Goal: Information Seeking & Learning: Check status

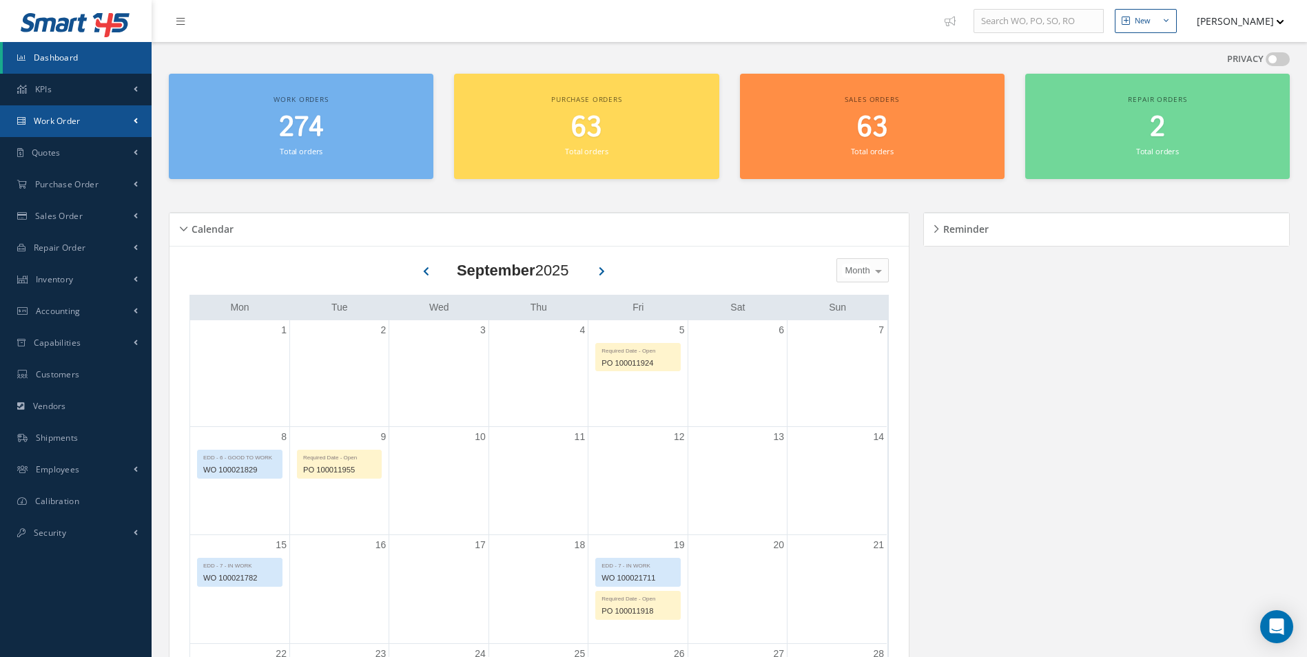
click at [64, 121] on span "Work Order" at bounding box center [57, 121] width 47 height 12
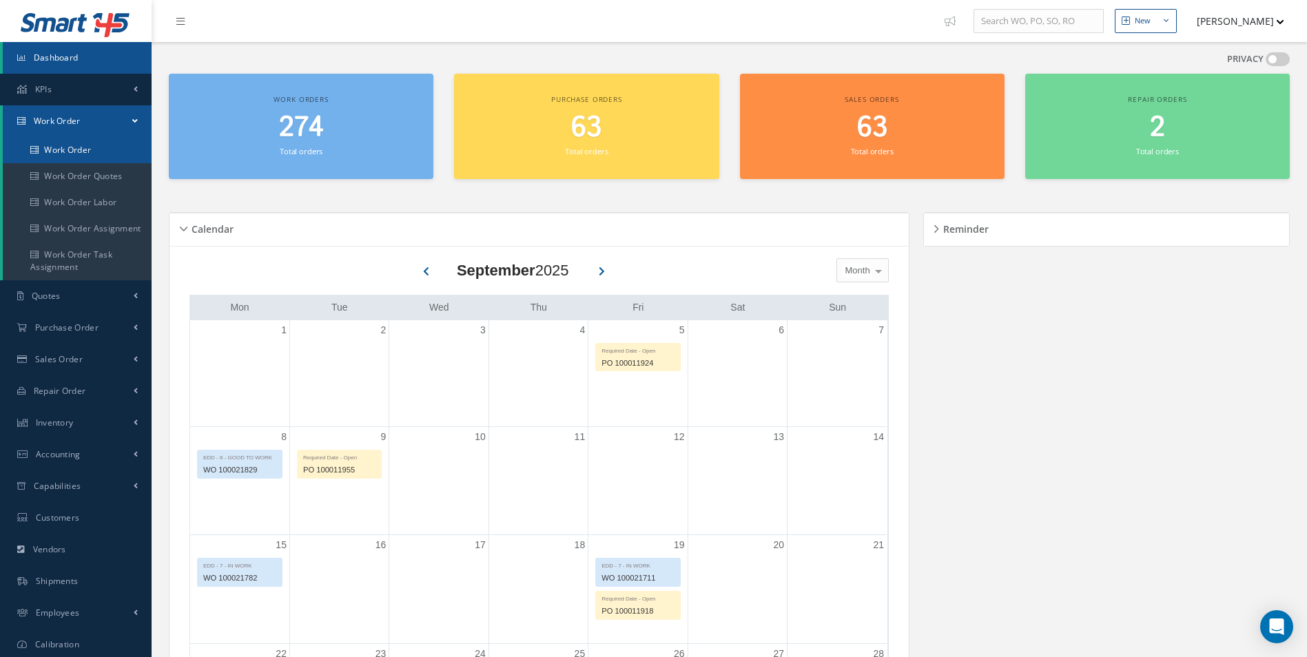
click at [73, 157] on link "Work Order" at bounding box center [77, 150] width 149 height 26
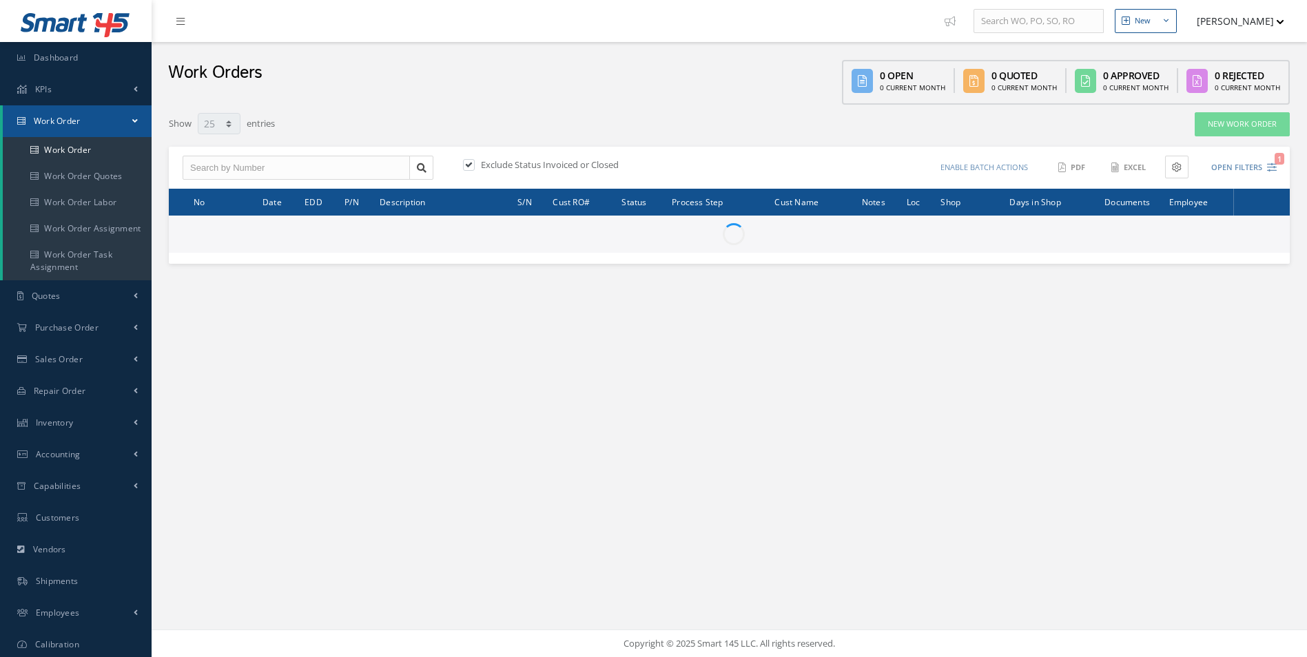
select select "25"
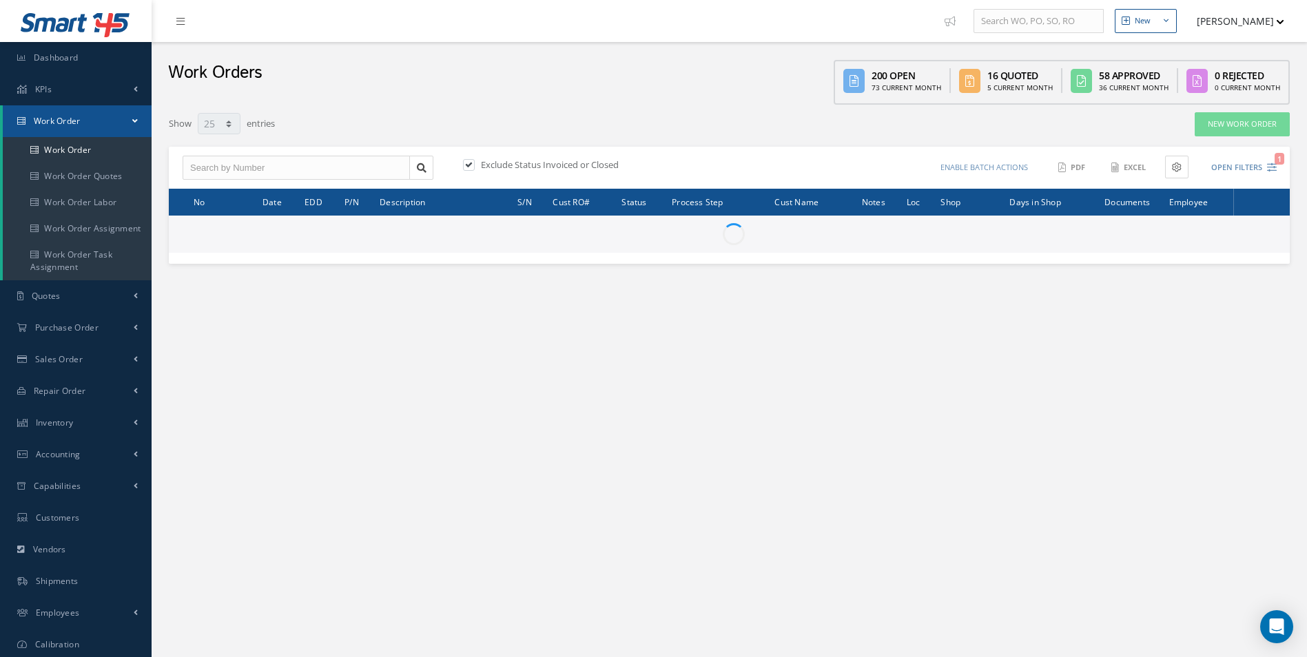
type input "All Work Request"
type input "All Work Performed"
type input "All Status"
type input "WO Part Status"
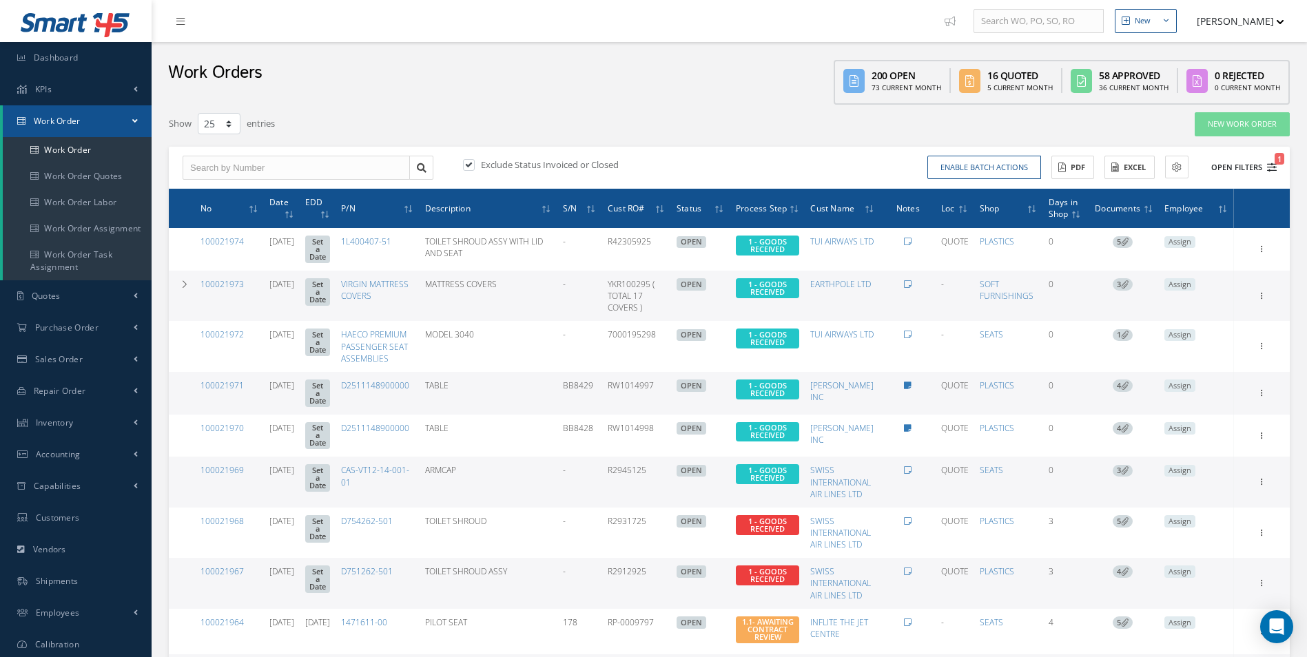
click at [1268, 166] on icon "1" at bounding box center [1272, 168] width 10 height 10
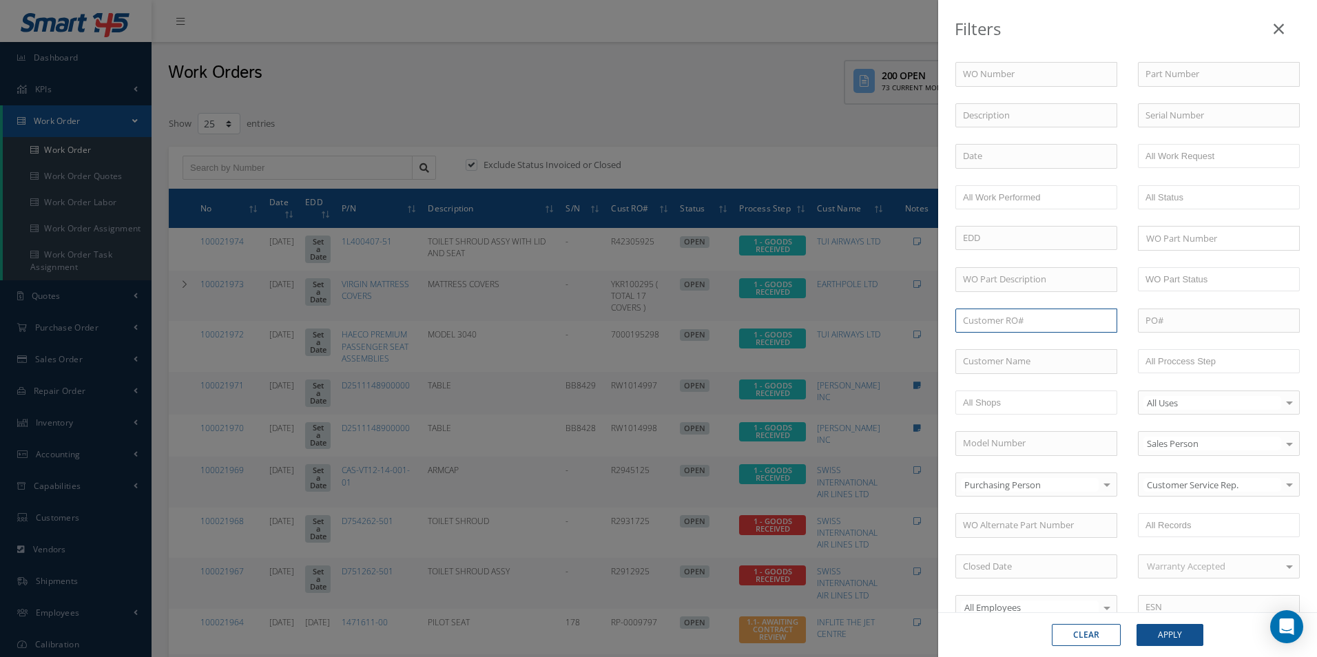
click at [1044, 323] on input "text" at bounding box center [1036, 321] width 162 height 25
paste input "R478509"
type input "R478509"
click at [990, 348] on span "R478509" at bounding box center [980, 344] width 34 height 12
click at [1165, 635] on button "Apply" at bounding box center [1170, 635] width 67 height 22
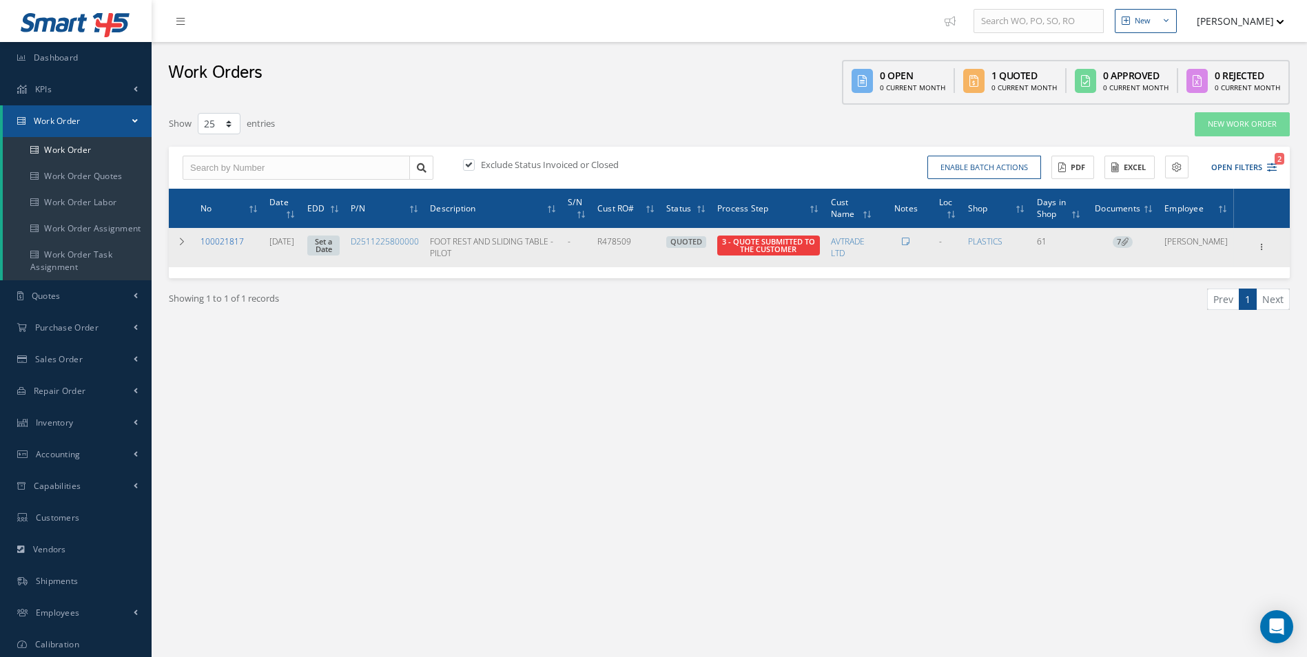
click at [216, 238] on link "100021817" at bounding box center [221, 242] width 43 height 12
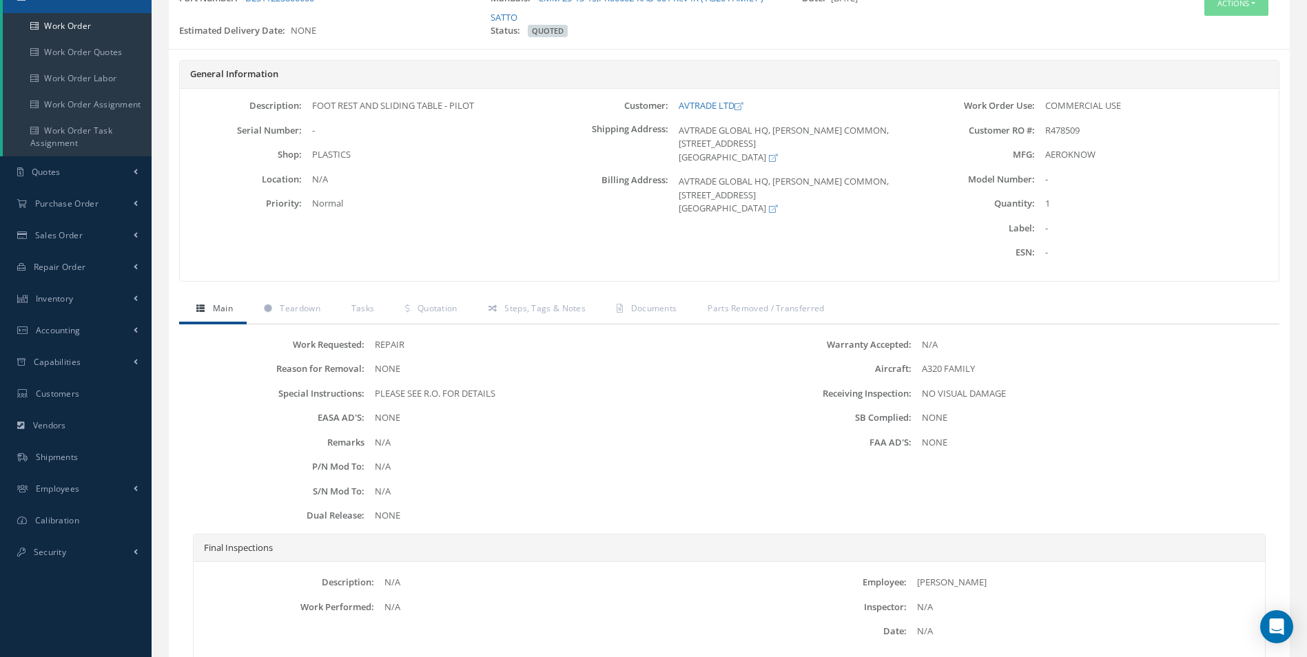
scroll to position [138, 0]
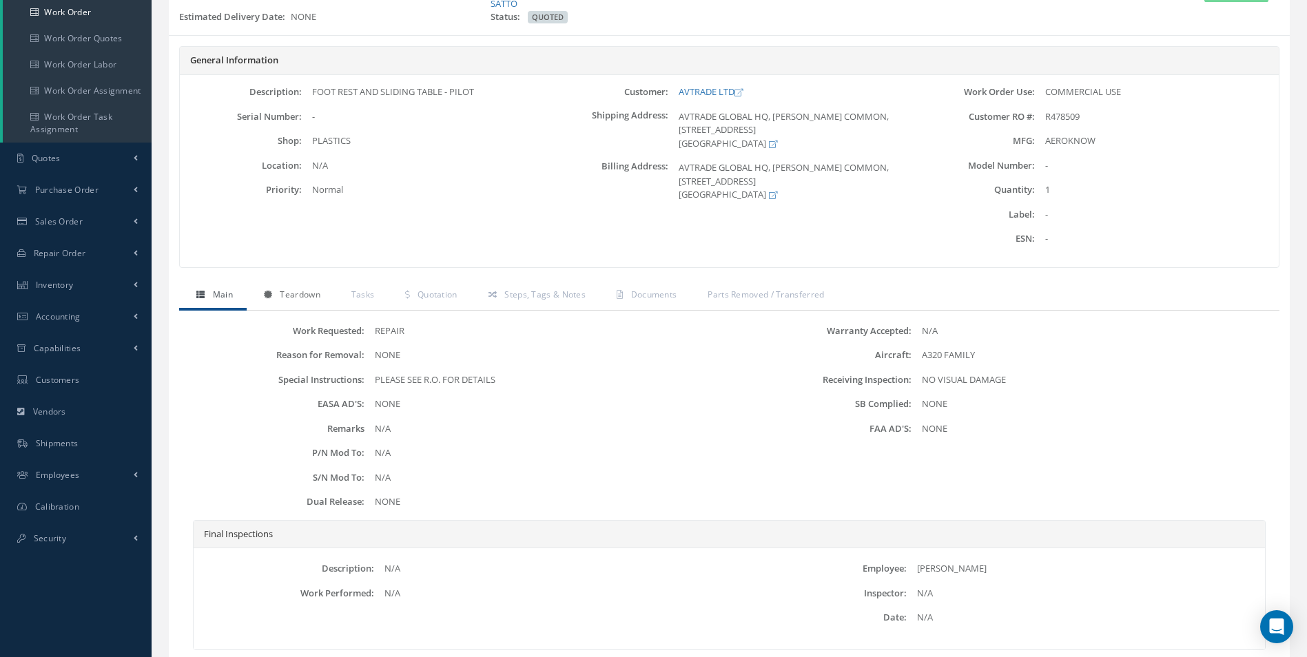
click at [301, 292] on span "Teardown" at bounding box center [300, 295] width 40 height 12
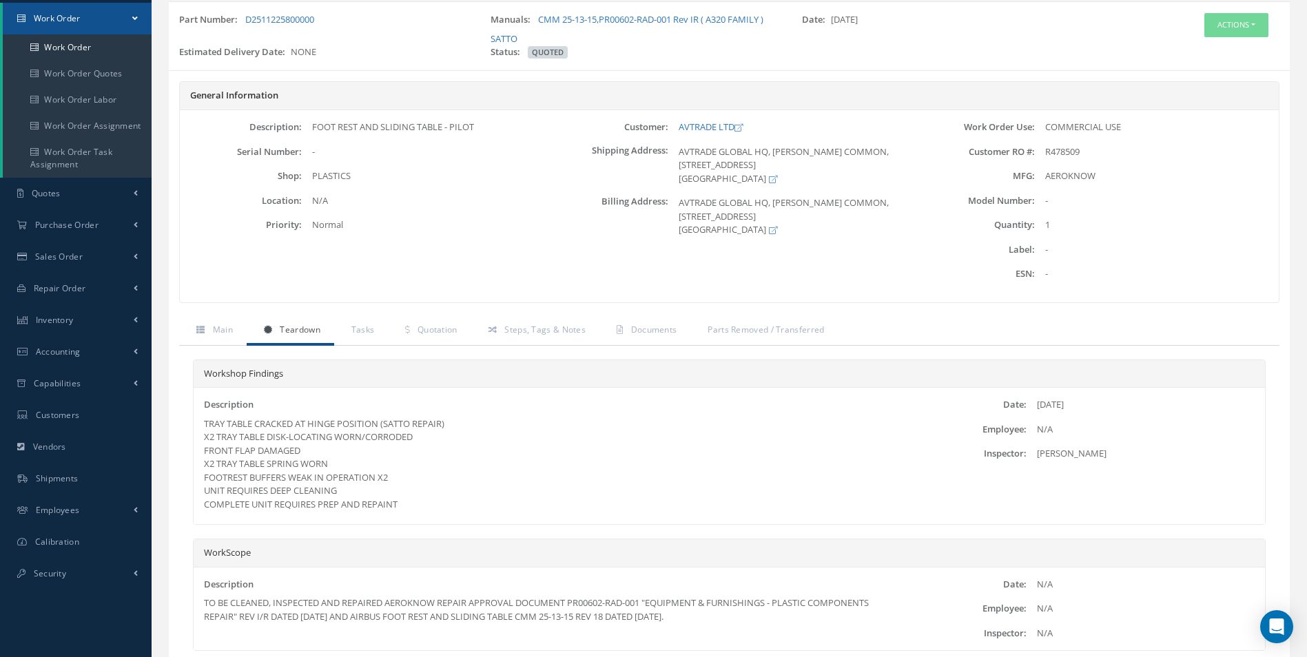
scroll to position [203, 0]
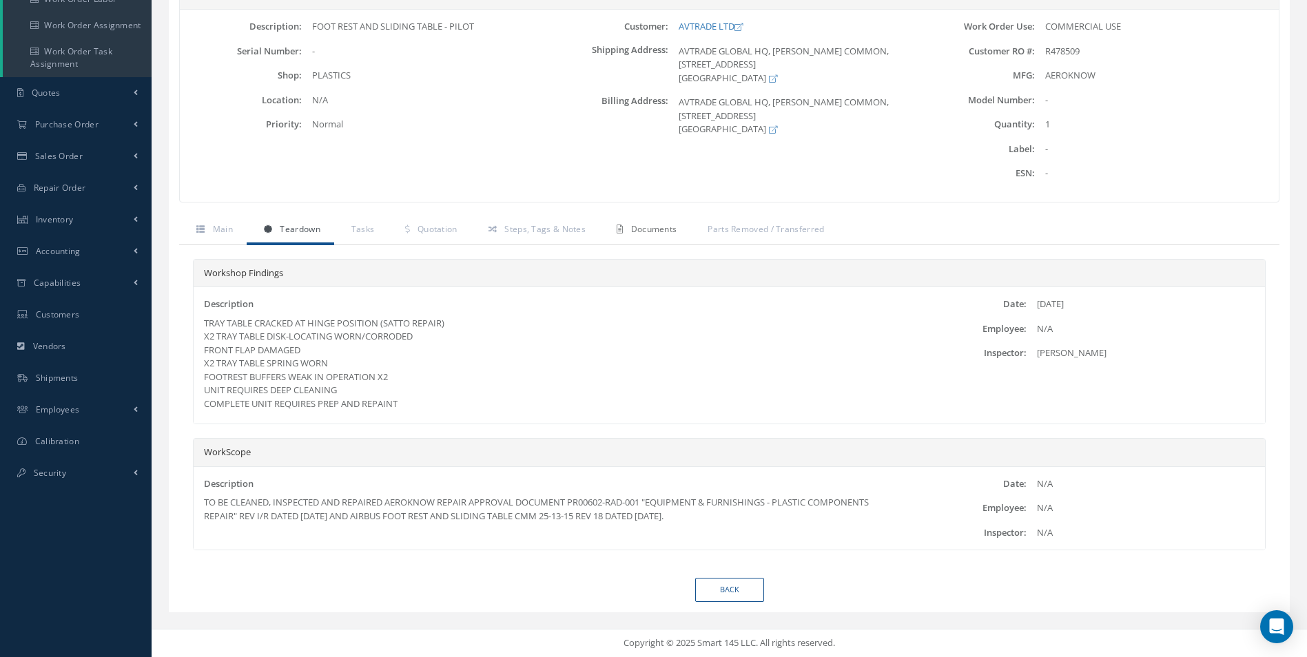
click at [654, 236] on link "Documents" at bounding box center [644, 230] width 91 height 29
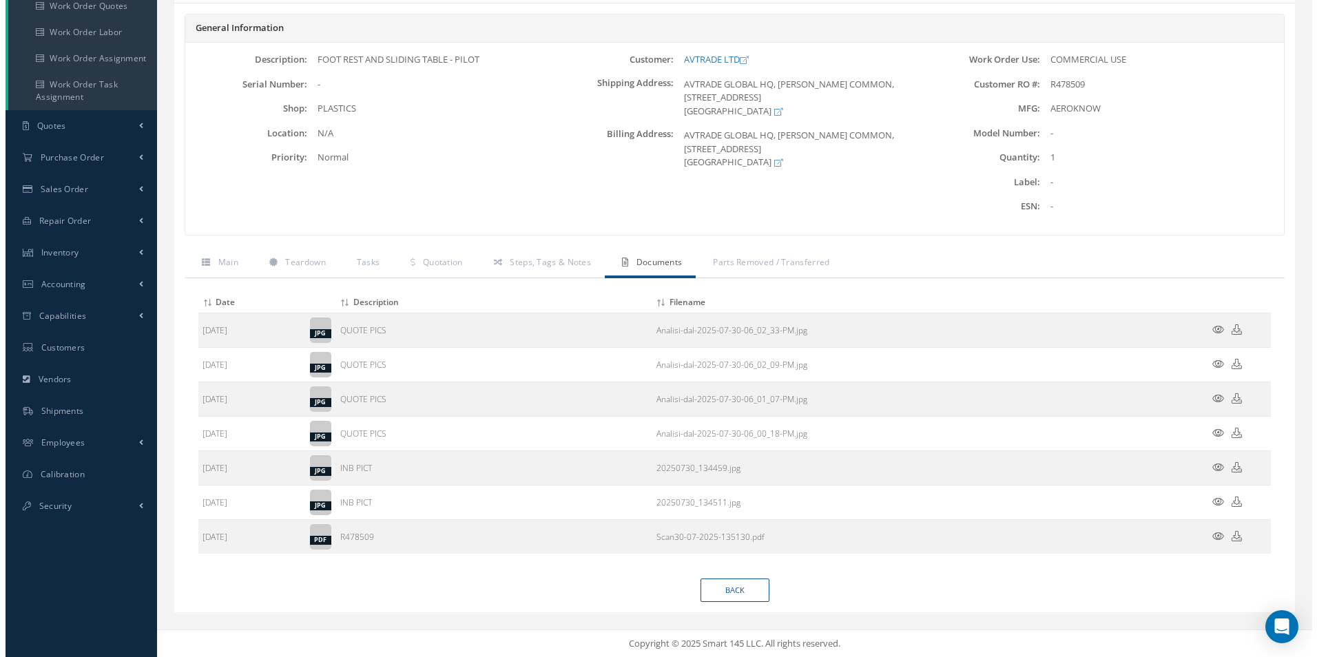
scroll to position [170, 0]
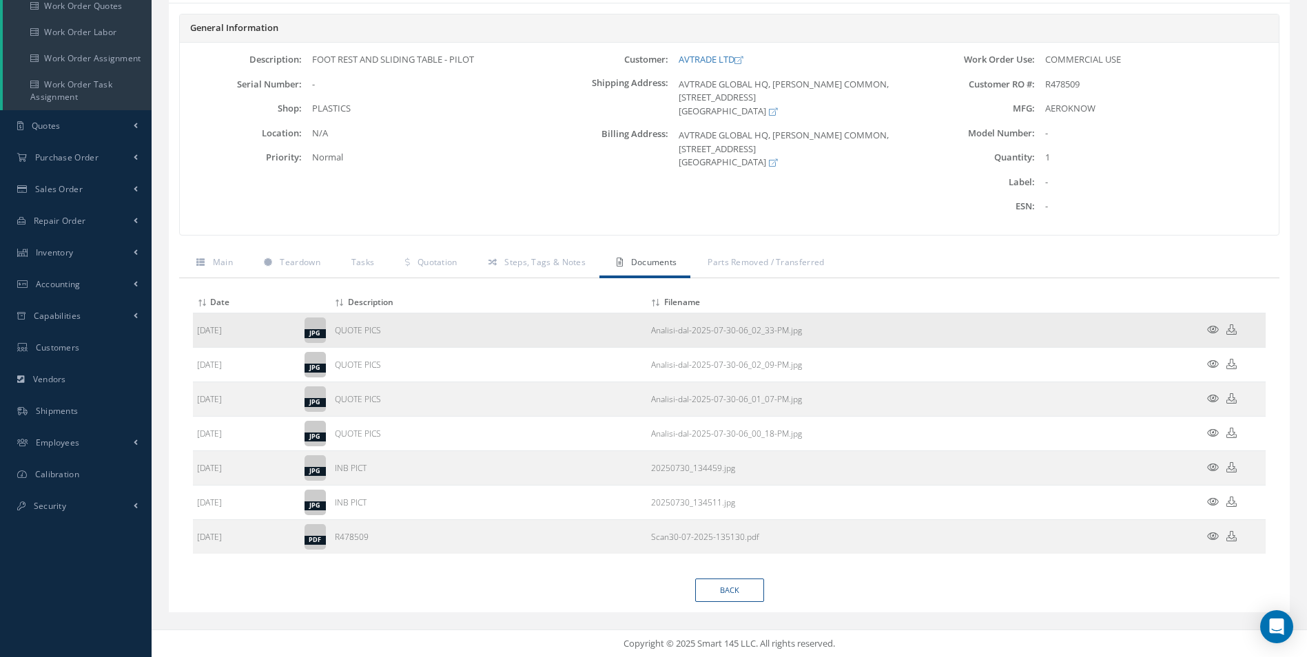
click at [1212, 332] on icon at bounding box center [1213, 329] width 12 height 10
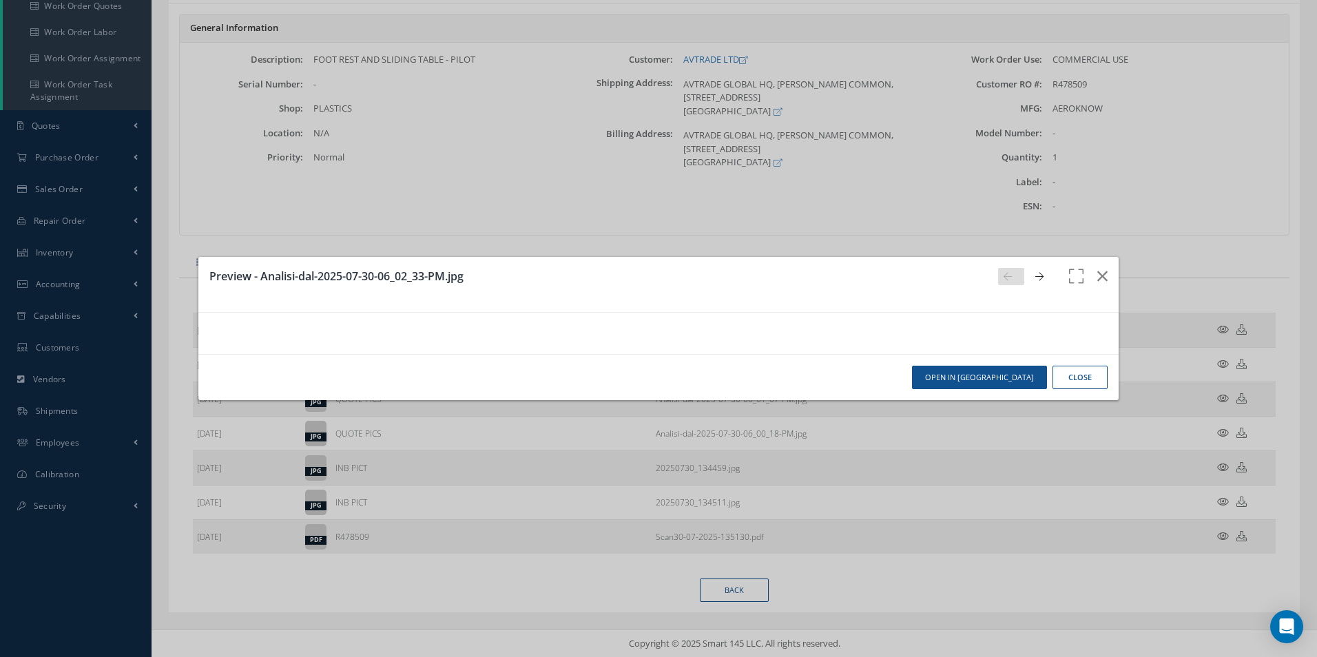
scroll to position [482, 0]
click at [1227, 366] on div "Preview - Analisi-dal-2025-07-30-06_02_33-PM.jpg Open in [GEOGRAPHIC_DATA] Close" at bounding box center [658, 328] width 1317 height 657
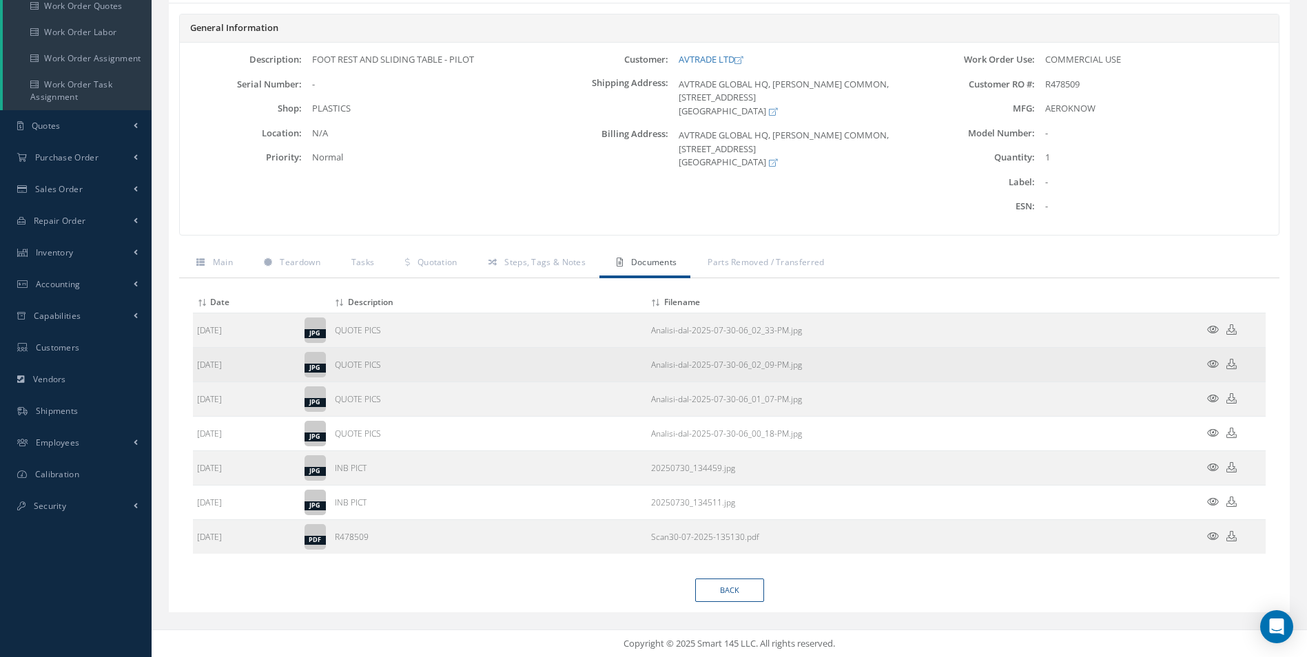
click at [1211, 362] on icon at bounding box center [1213, 364] width 12 height 10
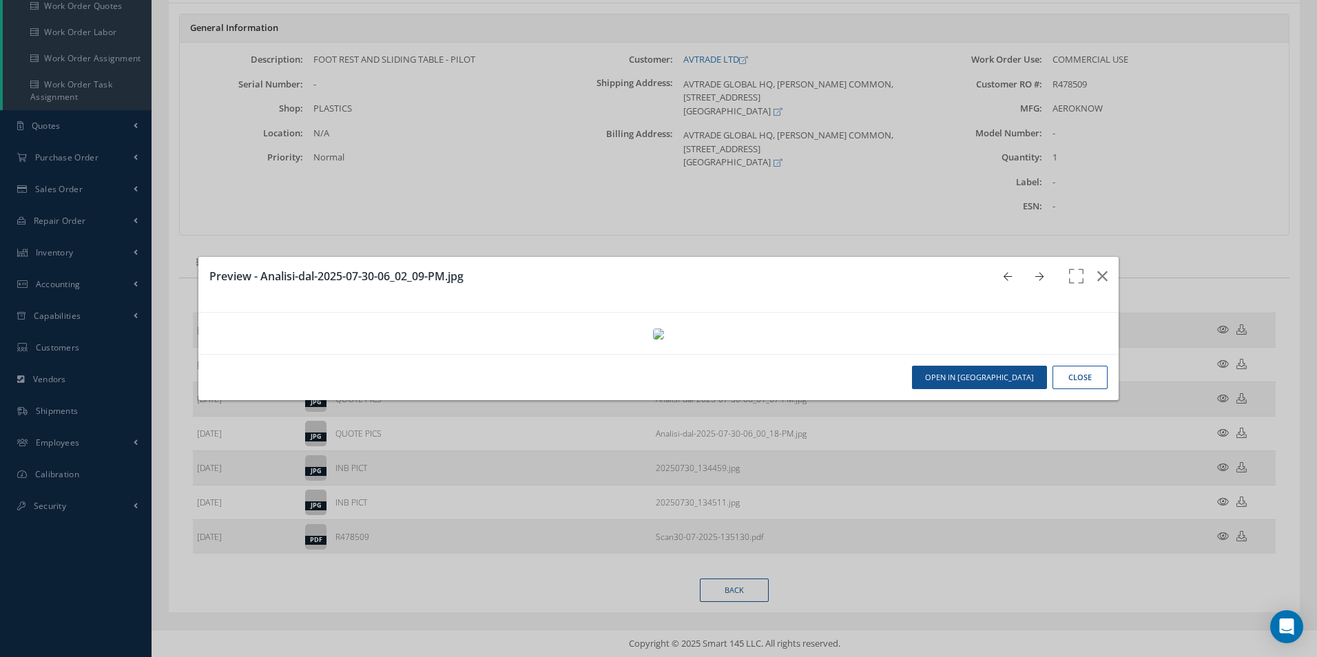
scroll to position [620, 0]
click at [1222, 397] on div "Preview - Analisi-dal-2025-07-30-06_02_09-PM.jpg Open in [GEOGRAPHIC_DATA] Close" at bounding box center [658, 328] width 1317 height 657
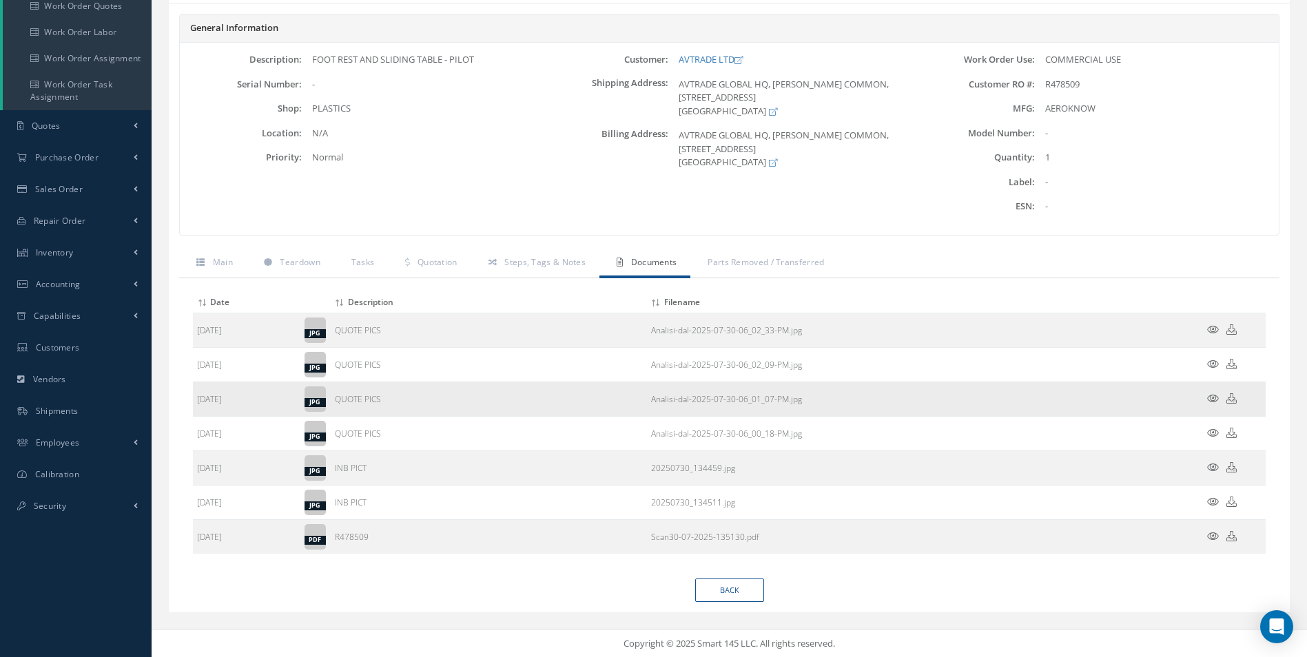
click at [1214, 397] on icon at bounding box center [1213, 398] width 12 height 10
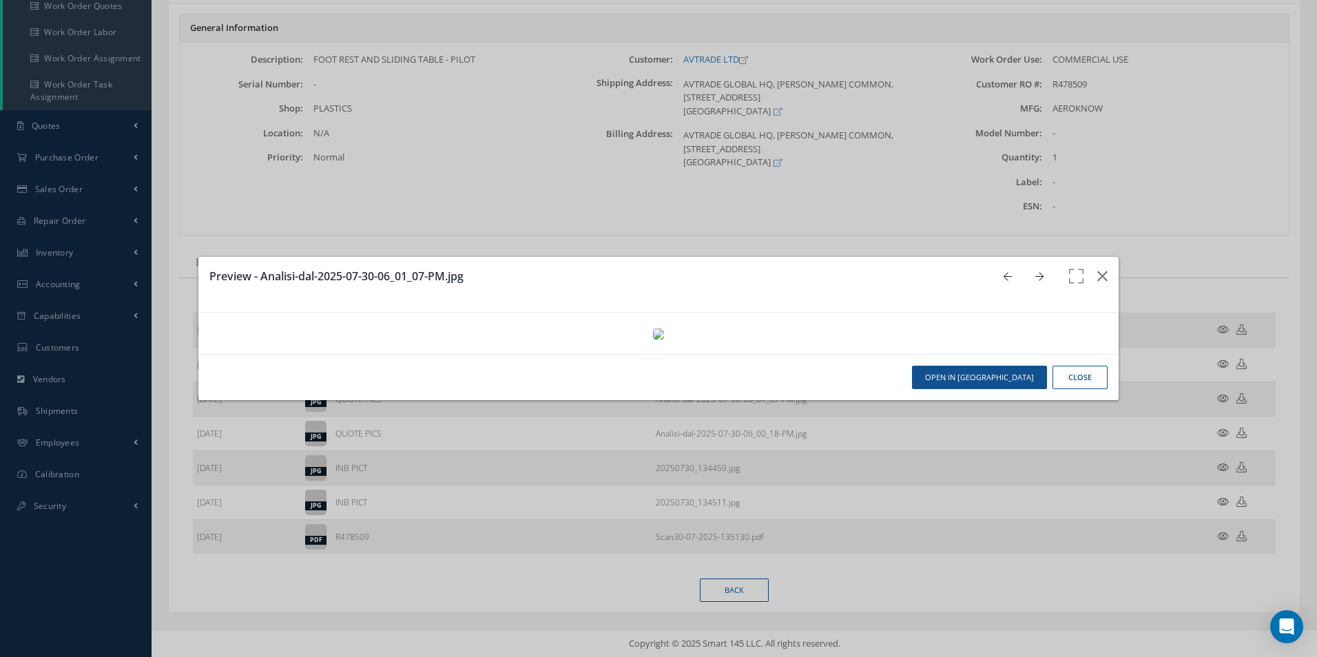
scroll to position [758, 0]
click at [1221, 466] on div "Preview - Analisi-dal-2025-07-30-06_01_07-PM.jpg Open in [GEOGRAPHIC_DATA] Close" at bounding box center [658, 328] width 1317 height 657
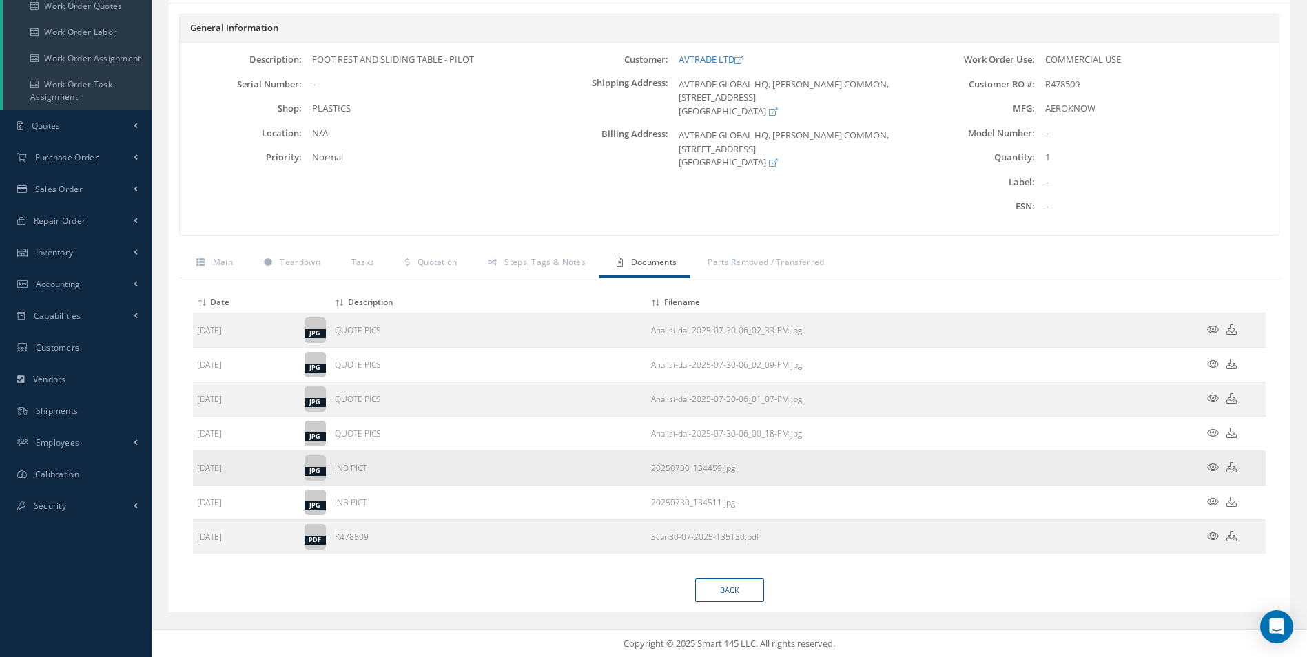
click at [1212, 462] on icon at bounding box center [1213, 467] width 12 height 10
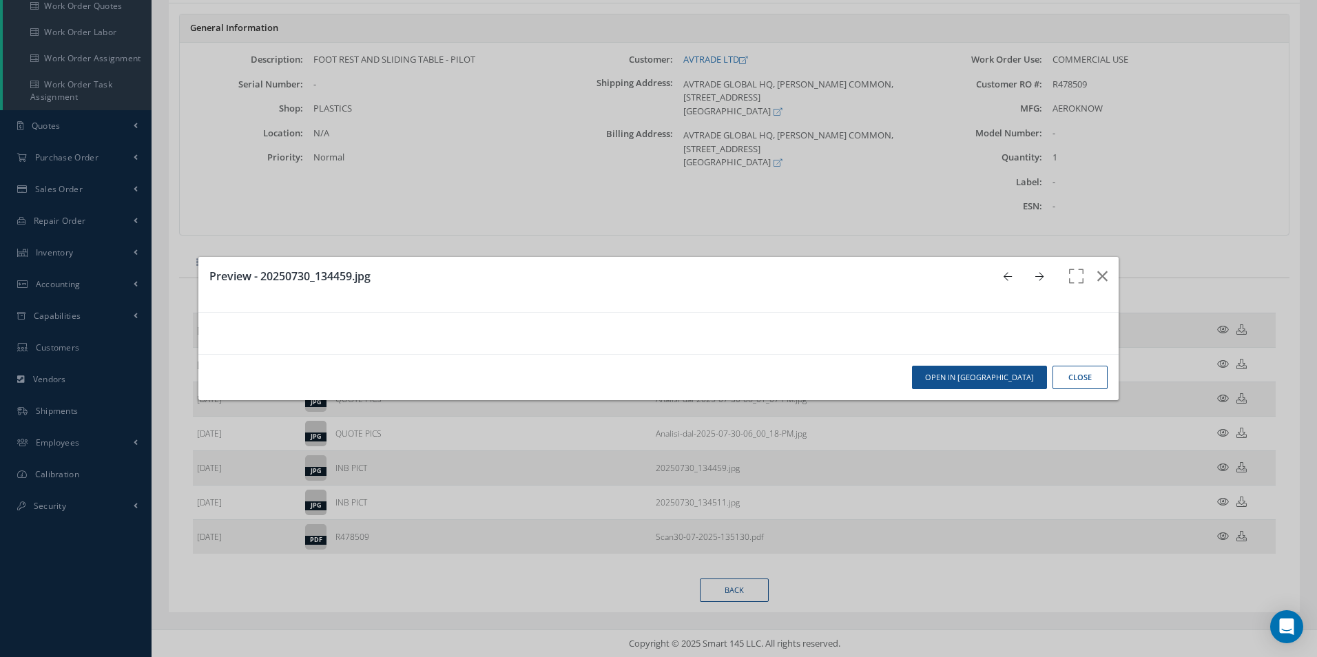
scroll to position [11, 0]
click at [1222, 533] on div "Preview - 20250730_134459.jpg Open in [GEOGRAPHIC_DATA] Close" at bounding box center [658, 328] width 1317 height 657
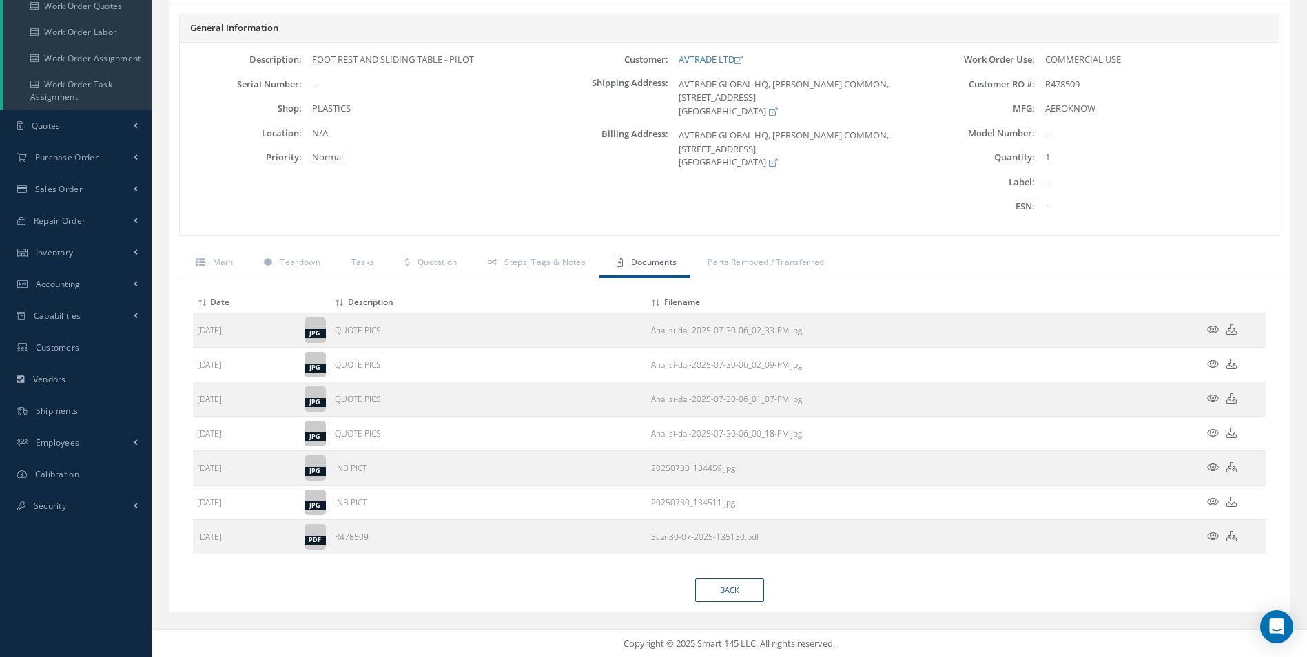
click at [1214, 498] on icon at bounding box center [1213, 502] width 12 height 10
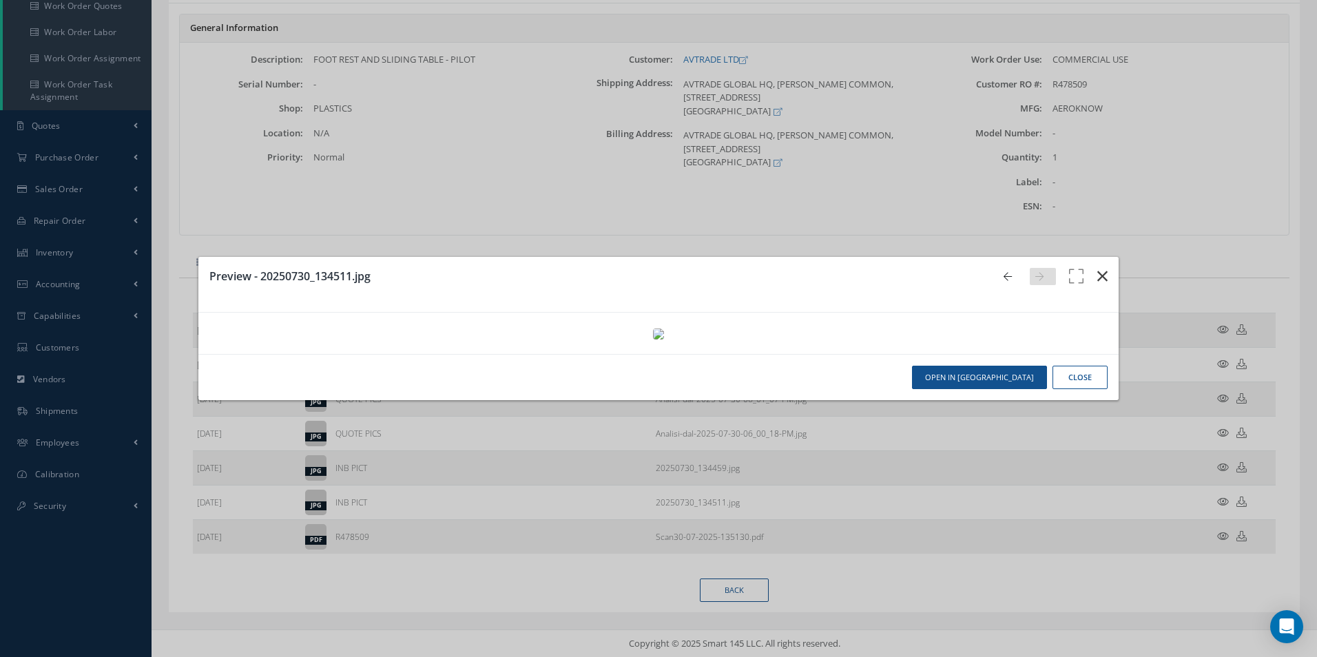
click at [1097, 268] on icon "button" at bounding box center [1102, 276] width 10 height 17
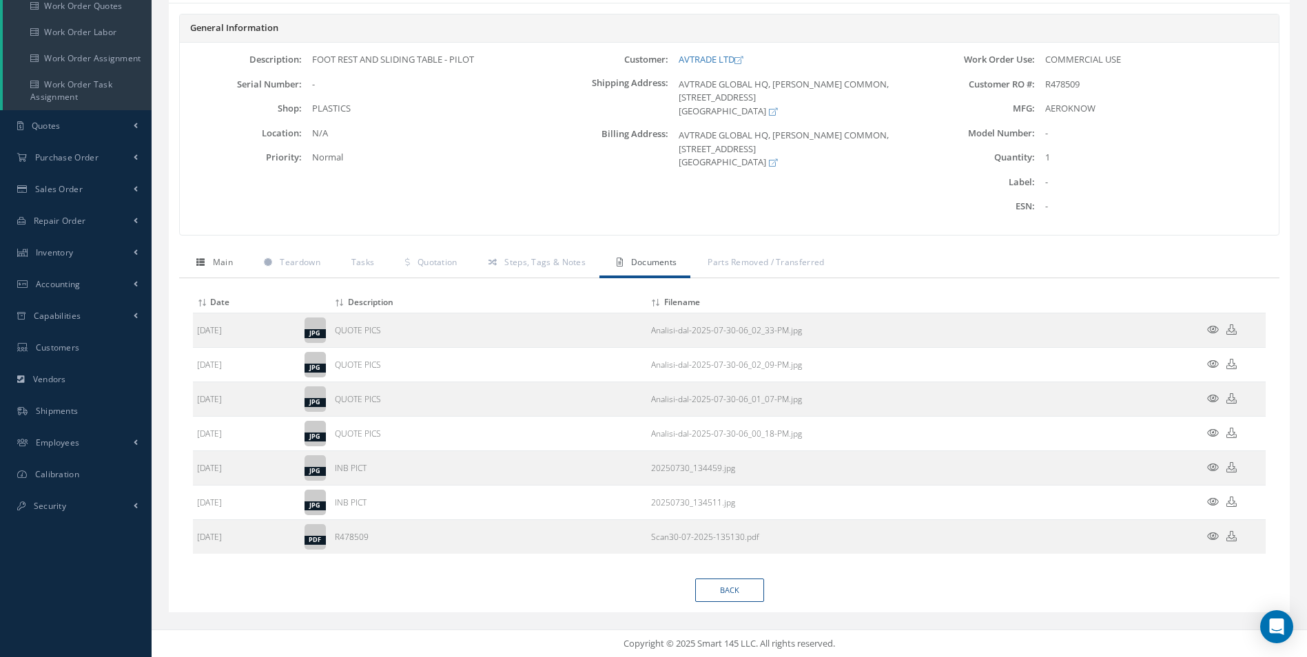
click at [224, 259] on span "Main" at bounding box center [223, 262] width 20 height 12
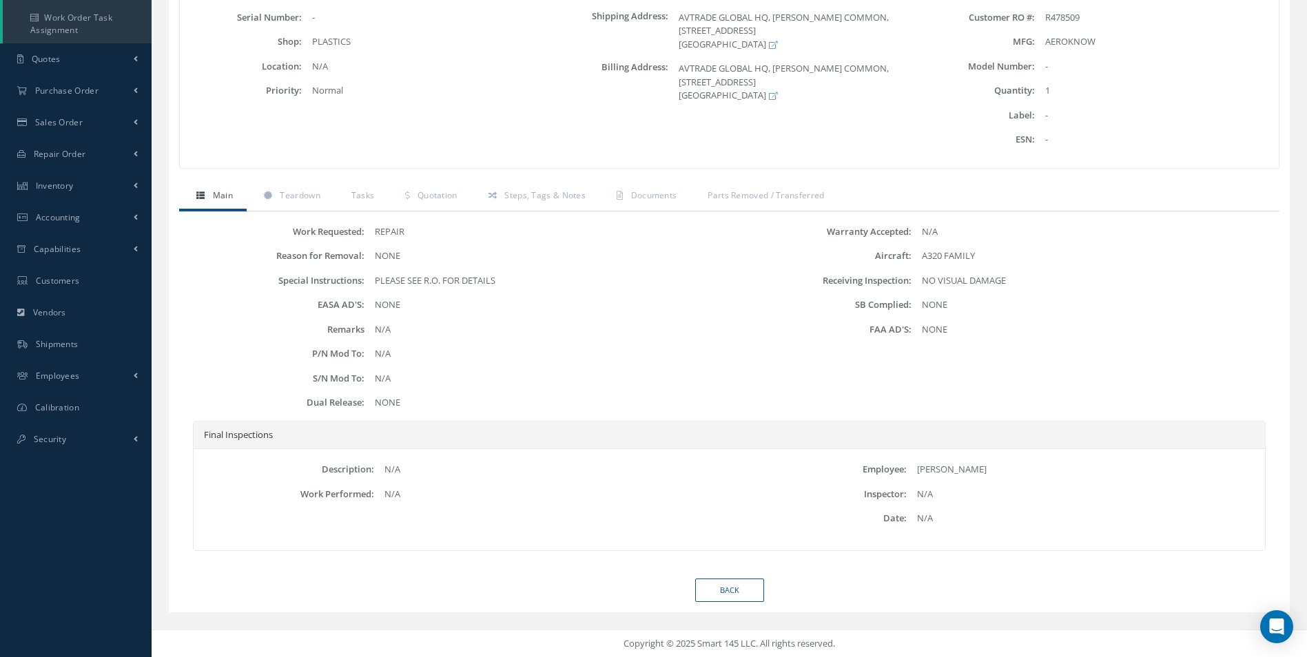
scroll to position [99, 0]
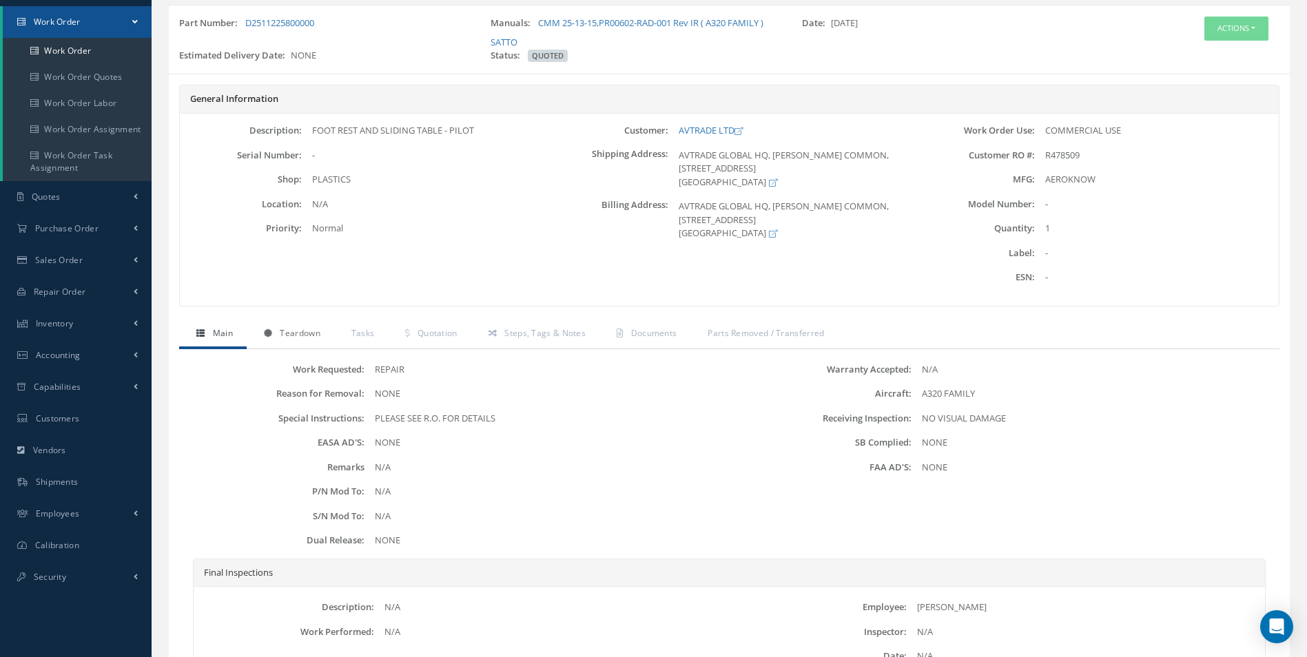
click at [302, 331] on span "Teardown" at bounding box center [300, 333] width 40 height 12
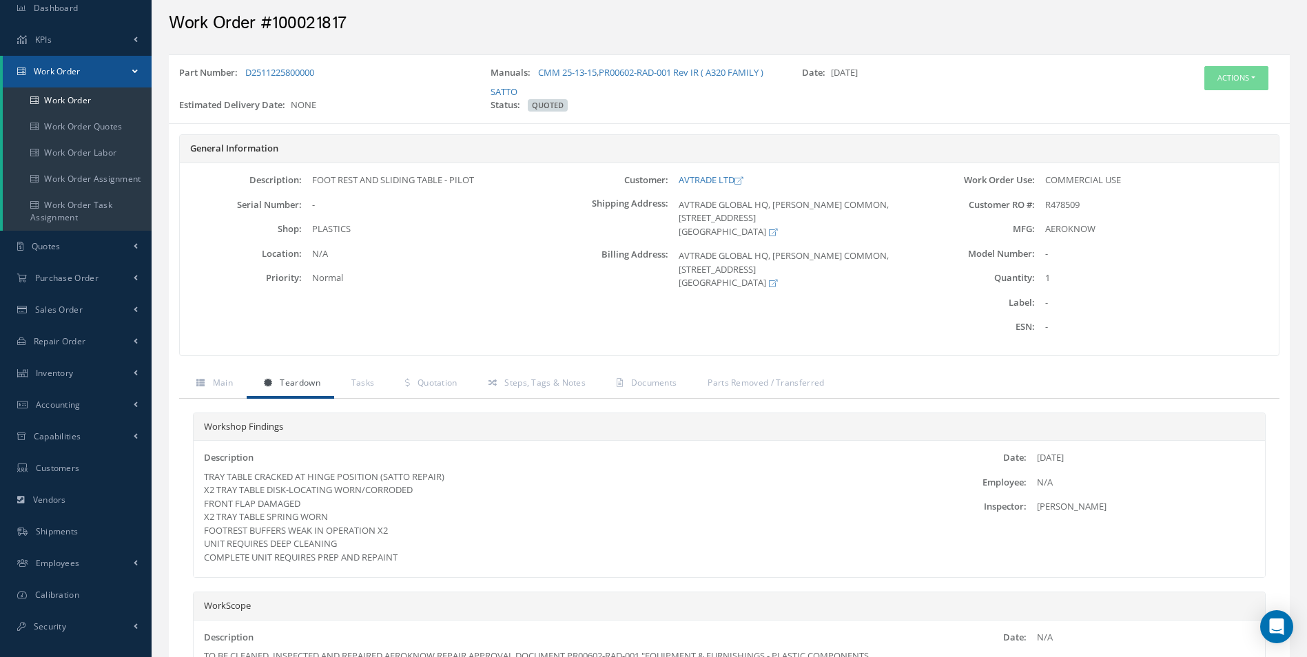
scroll to position [0, 0]
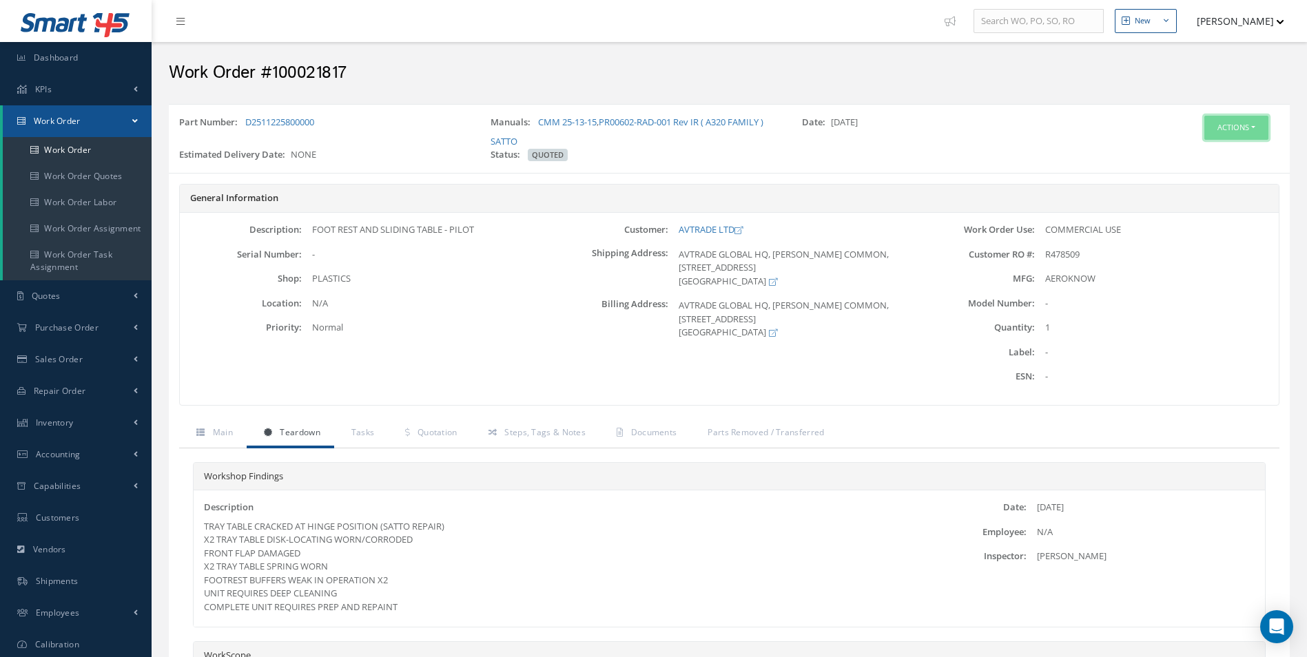
click at [1241, 131] on button "Actions" at bounding box center [1236, 128] width 64 height 24
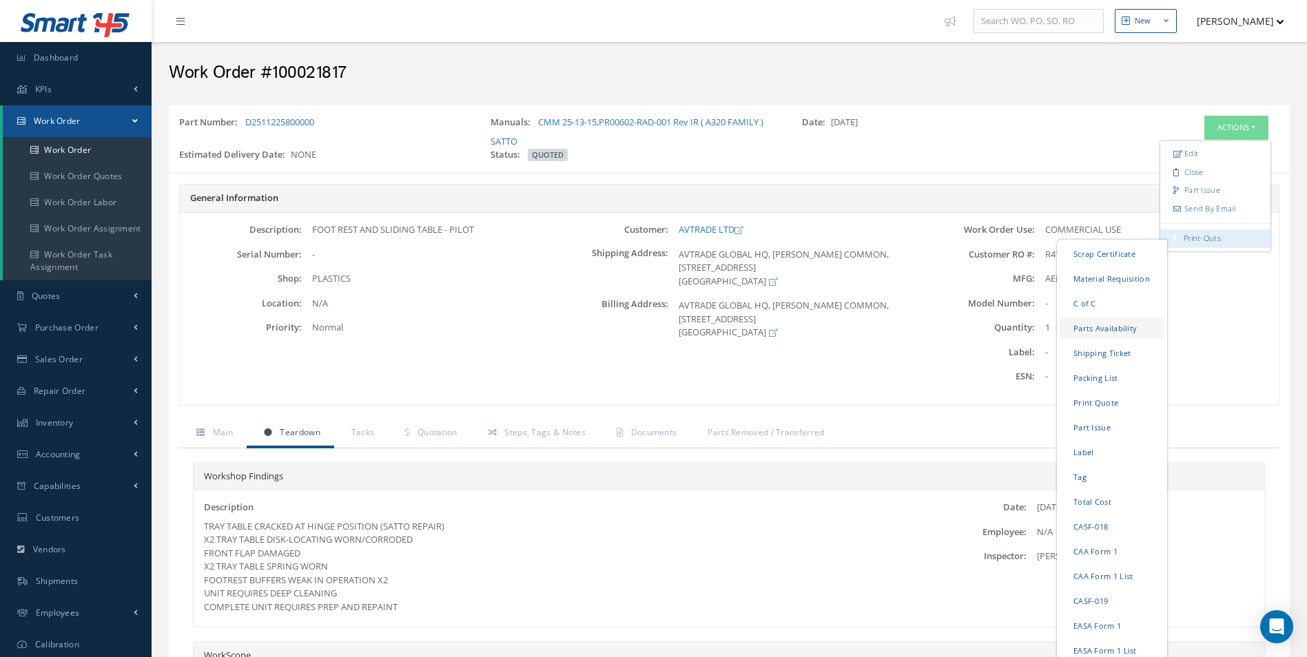
click at [1090, 328] on link "Parts Availability" at bounding box center [1111, 328] width 105 height 21
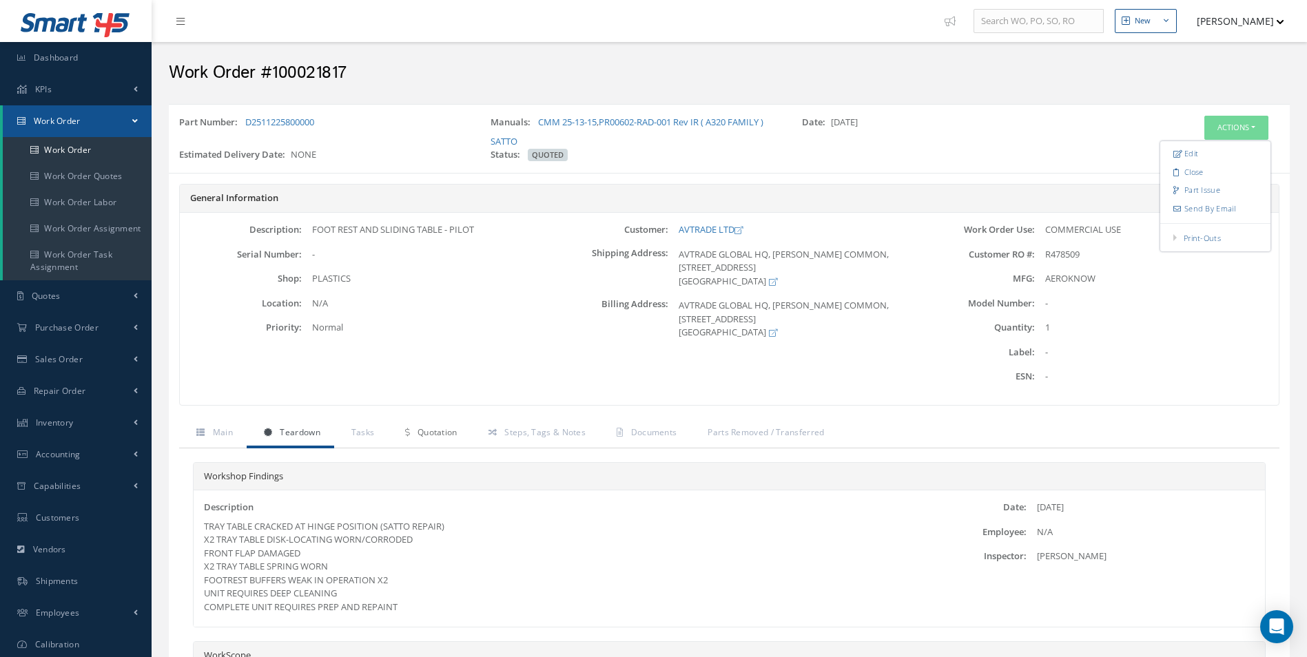
click at [442, 433] on span "Quotation" at bounding box center [437, 432] width 40 height 12
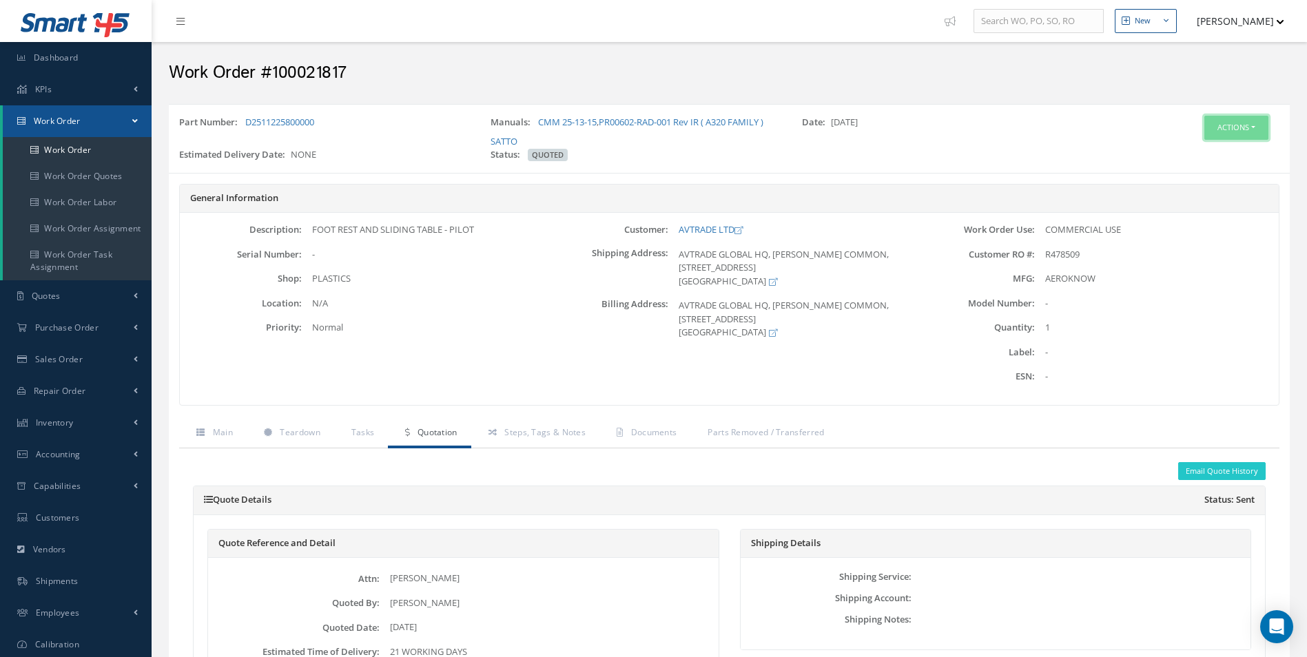
click at [1222, 121] on button "Actions" at bounding box center [1236, 128] width 64 height 24
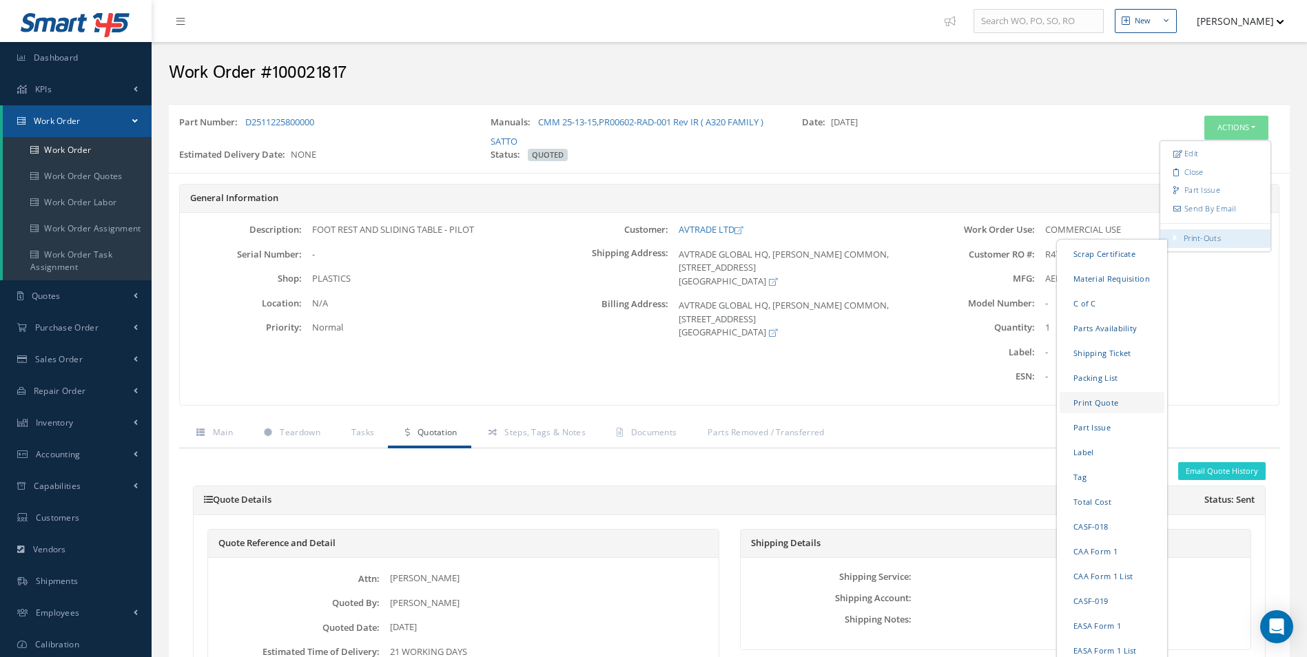
click at [1100, 401] on link "Print Quote" at bounding box center [1111, 402] width 105 height 21
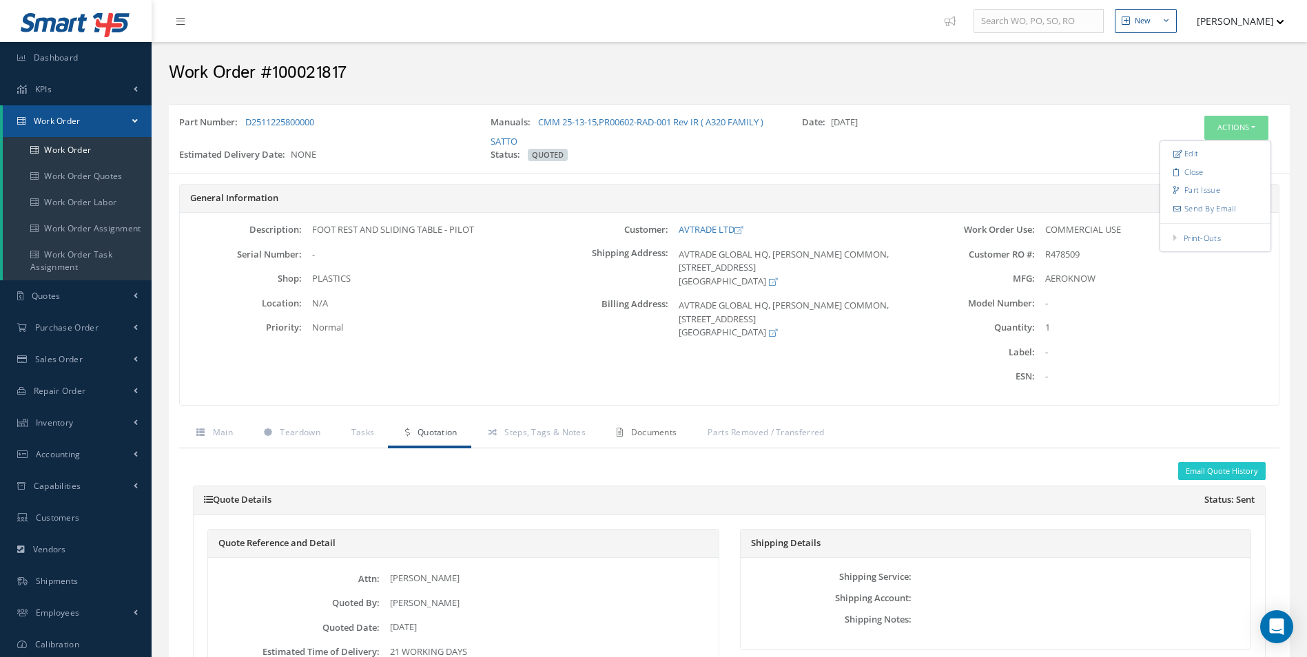
click at [640, 429] on span "Documents" at bounding box center [654, 432] width 46 height 12
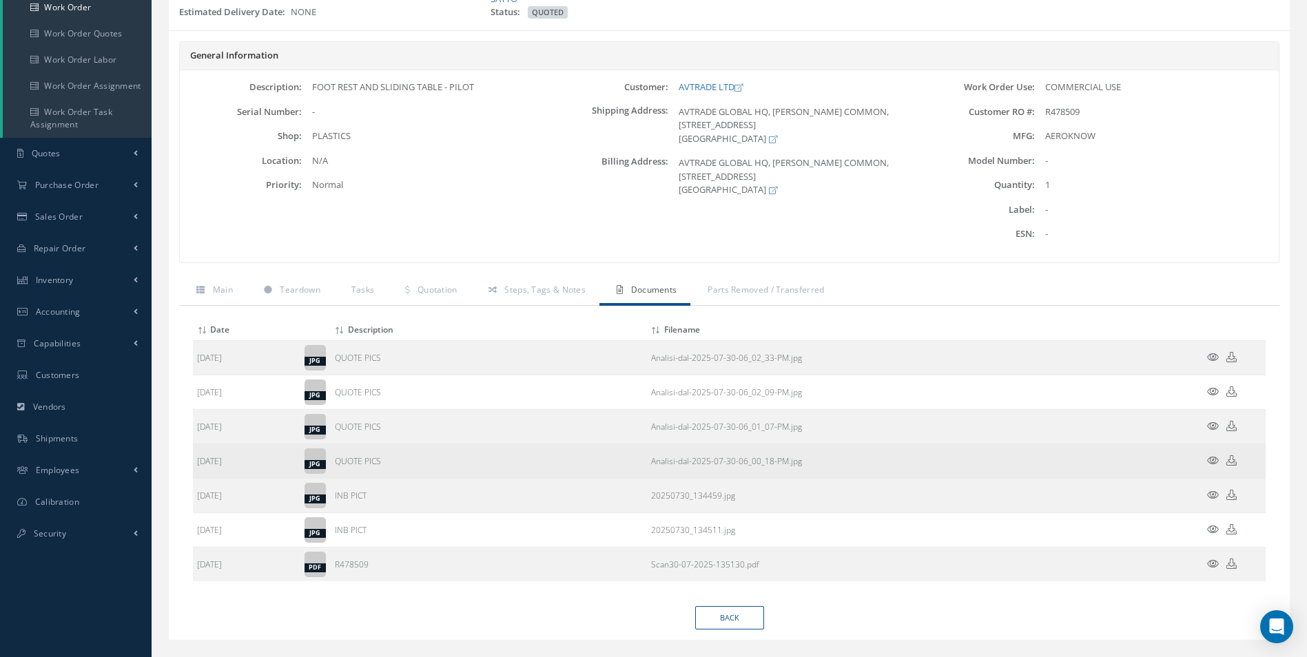
scroll to position [170, 0]
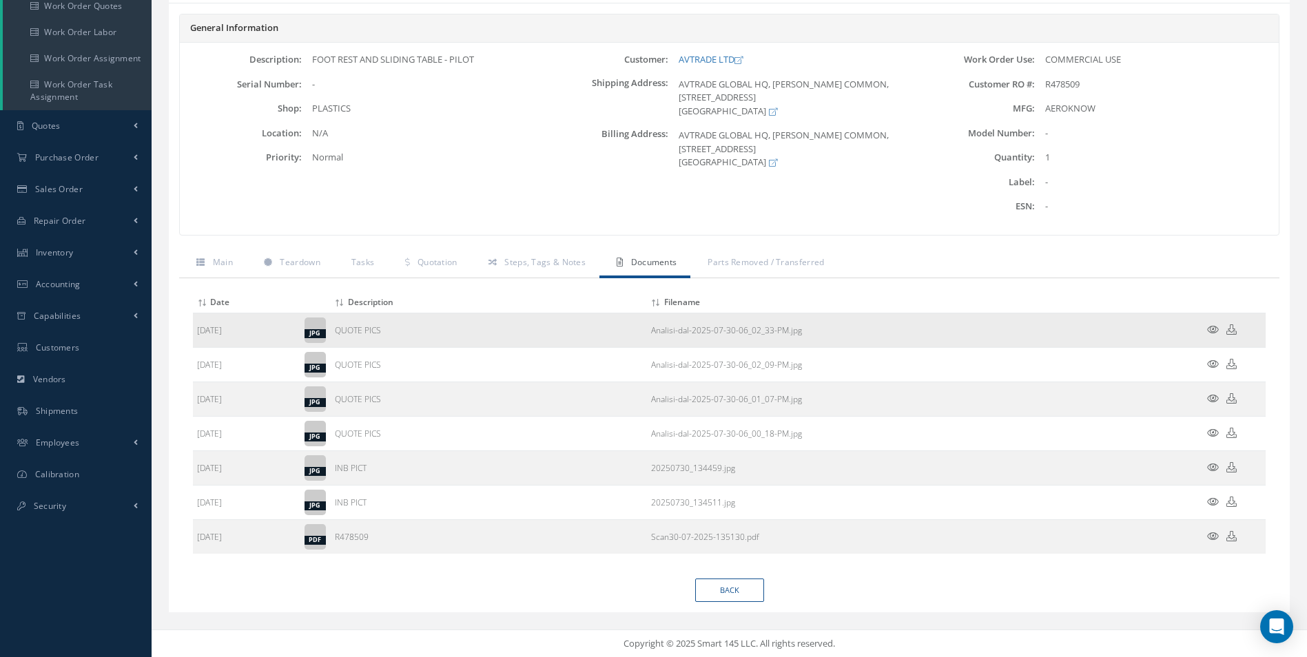
click at [1231, 329] on icon at bounding box center [1231, 329] width 10 height 10
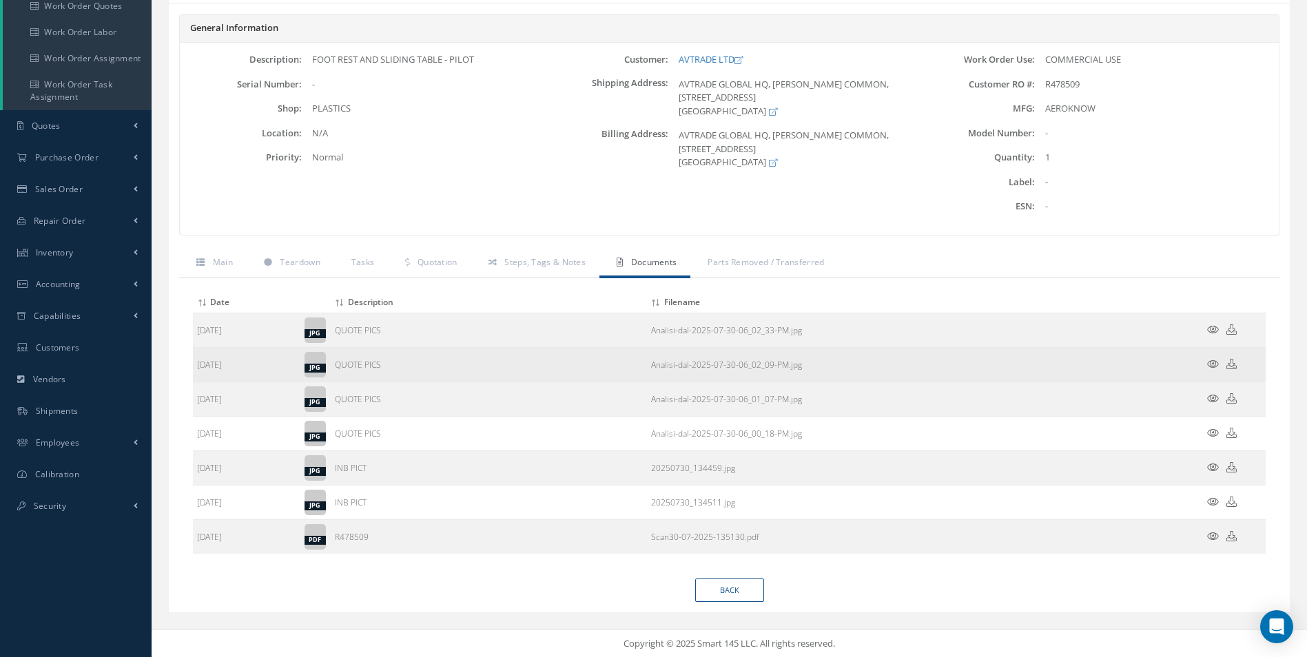
click at [1232, 364] on icon at bounding box center [1231, 364] width 10 height 10
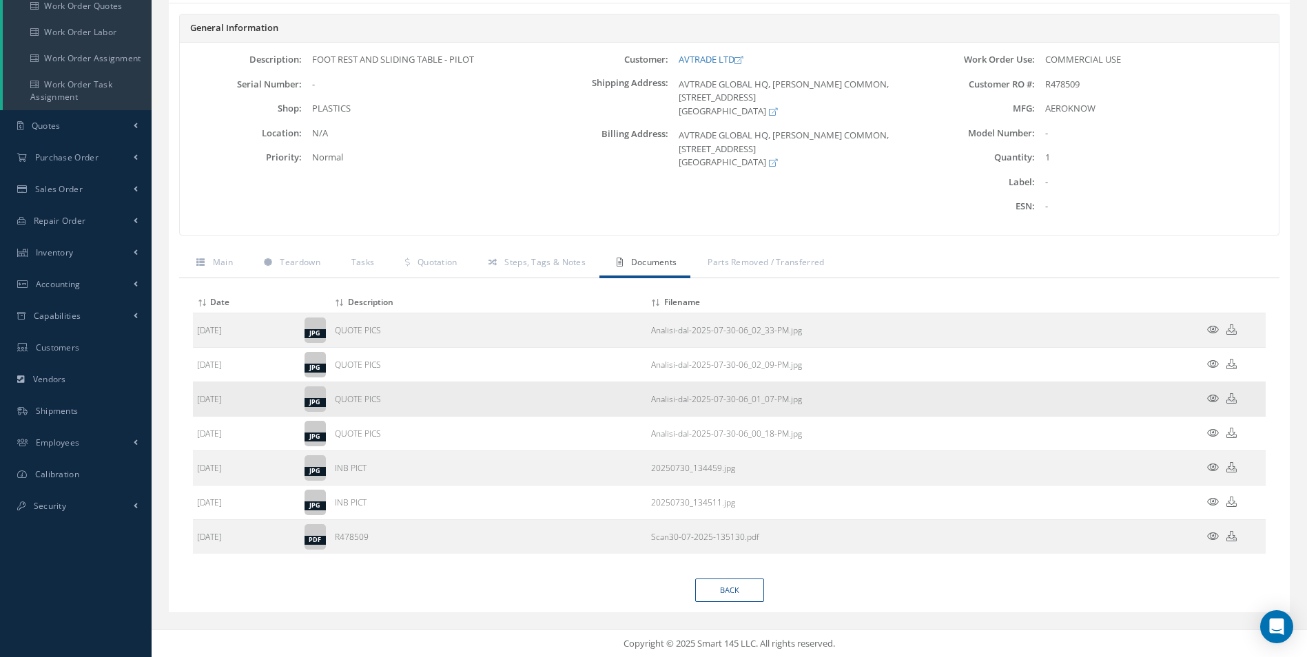
click at [1229, 397] on icon at bounding box center [1231, 398] width 10 height 10
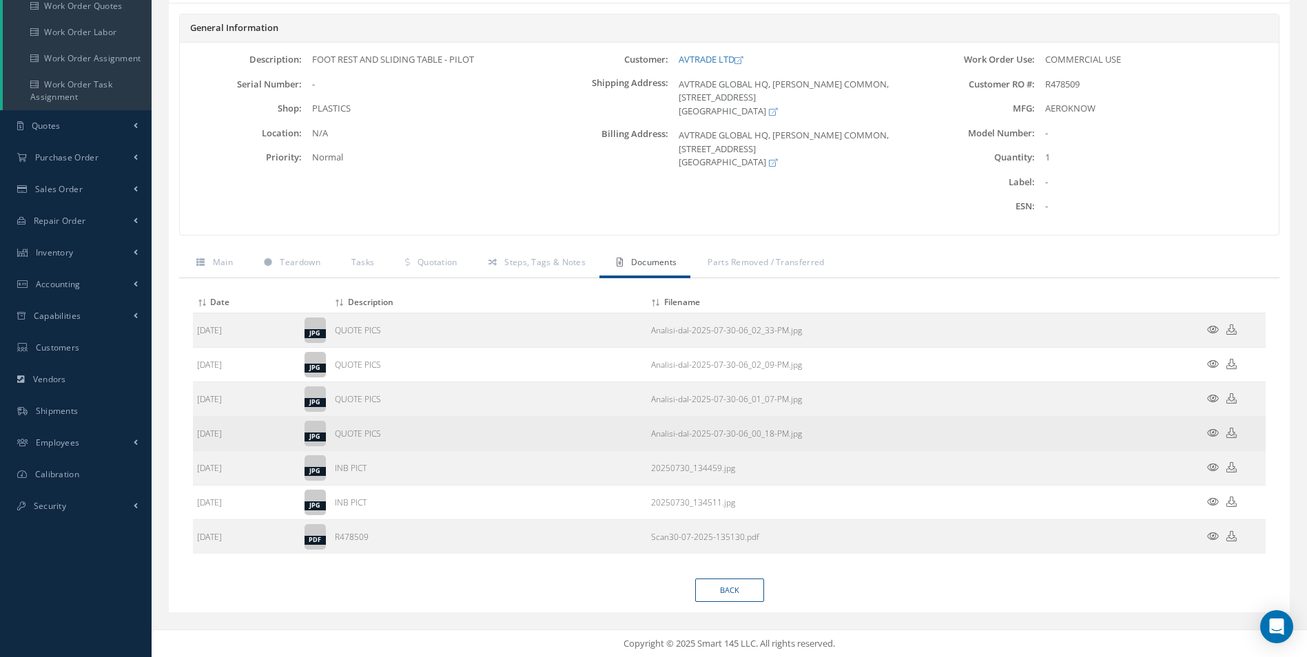
click at [1230, 437] on icon at bounding box center [1231, 433] width 10 height 10
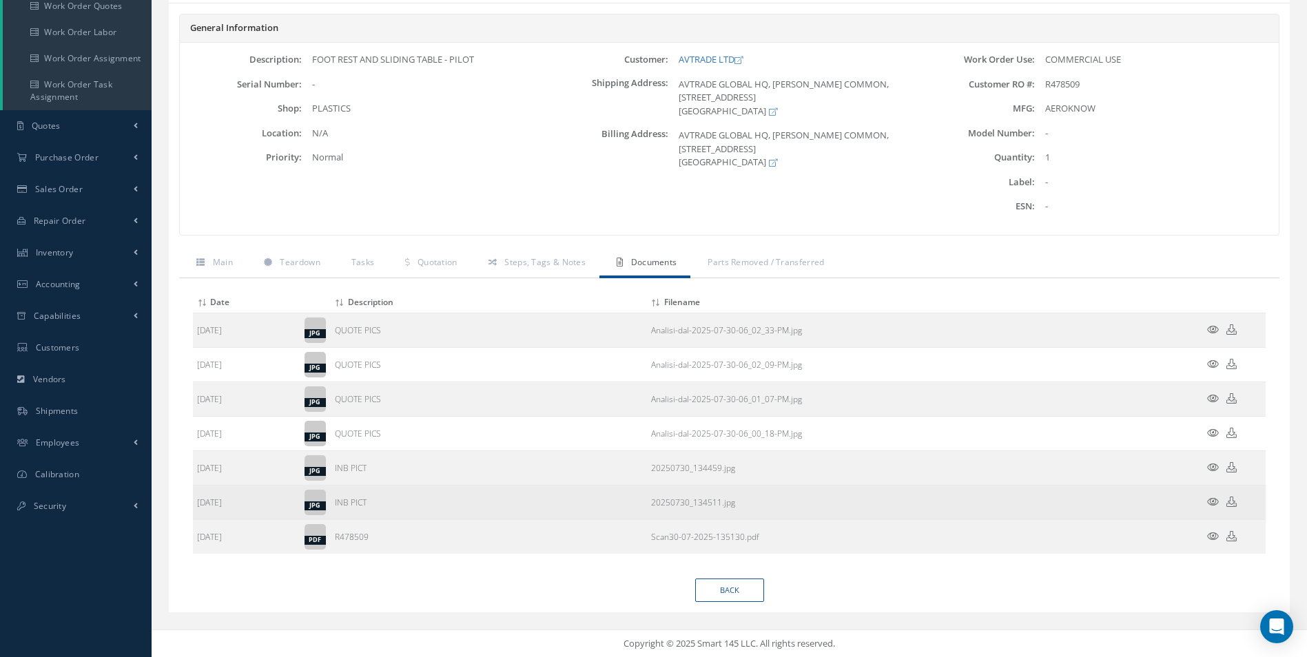
click at [1232, 502] on icon at bounding box center [1231, 502] width 10 height 10
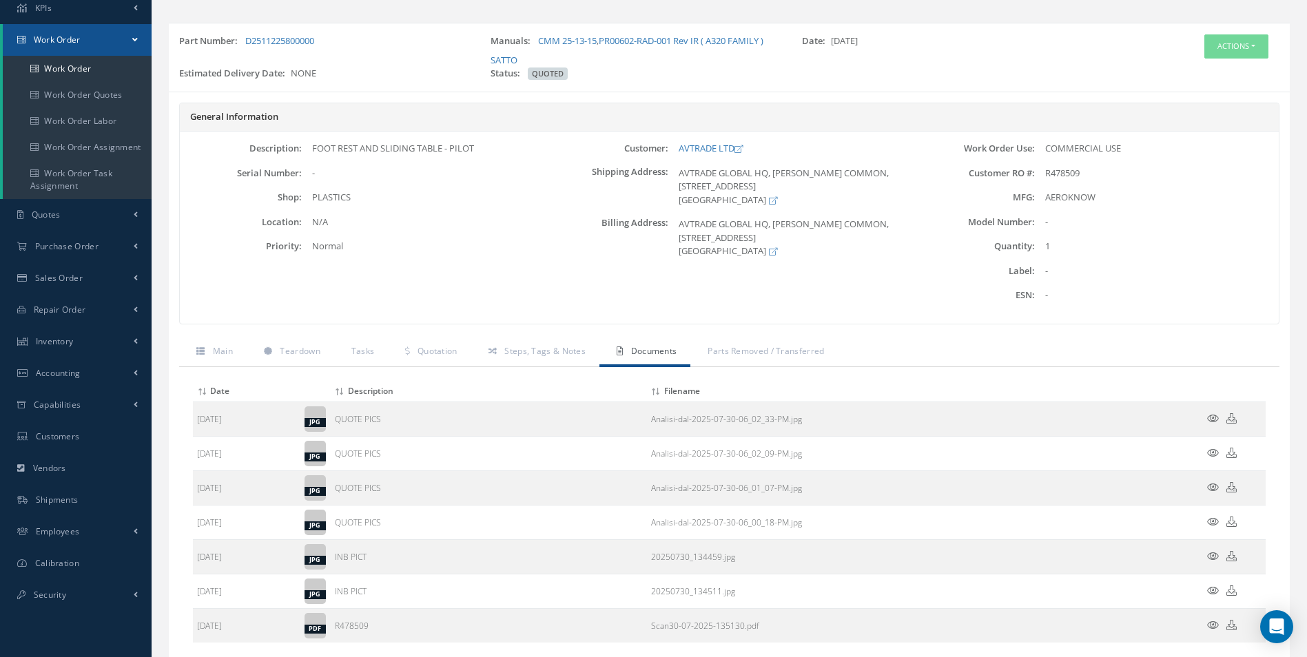
scroll to position [0, 0]
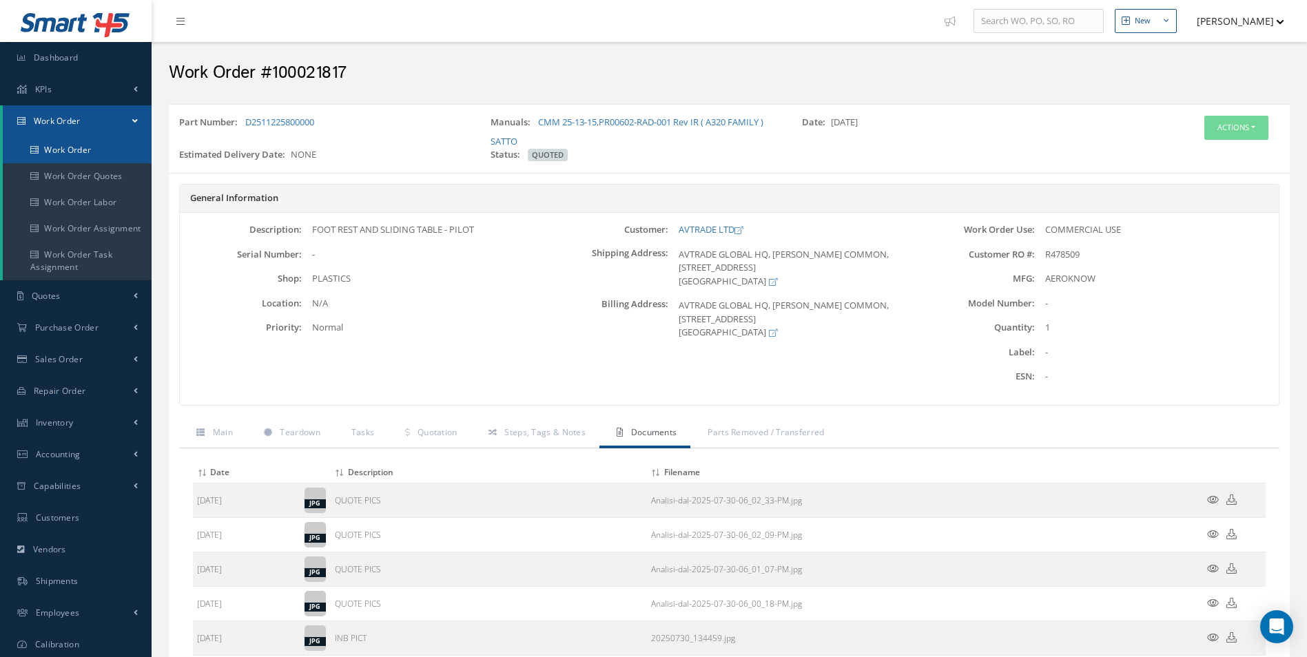
click at [82, 153] on link "Work Order" at bounding box center [77, 150] width 149 height 26
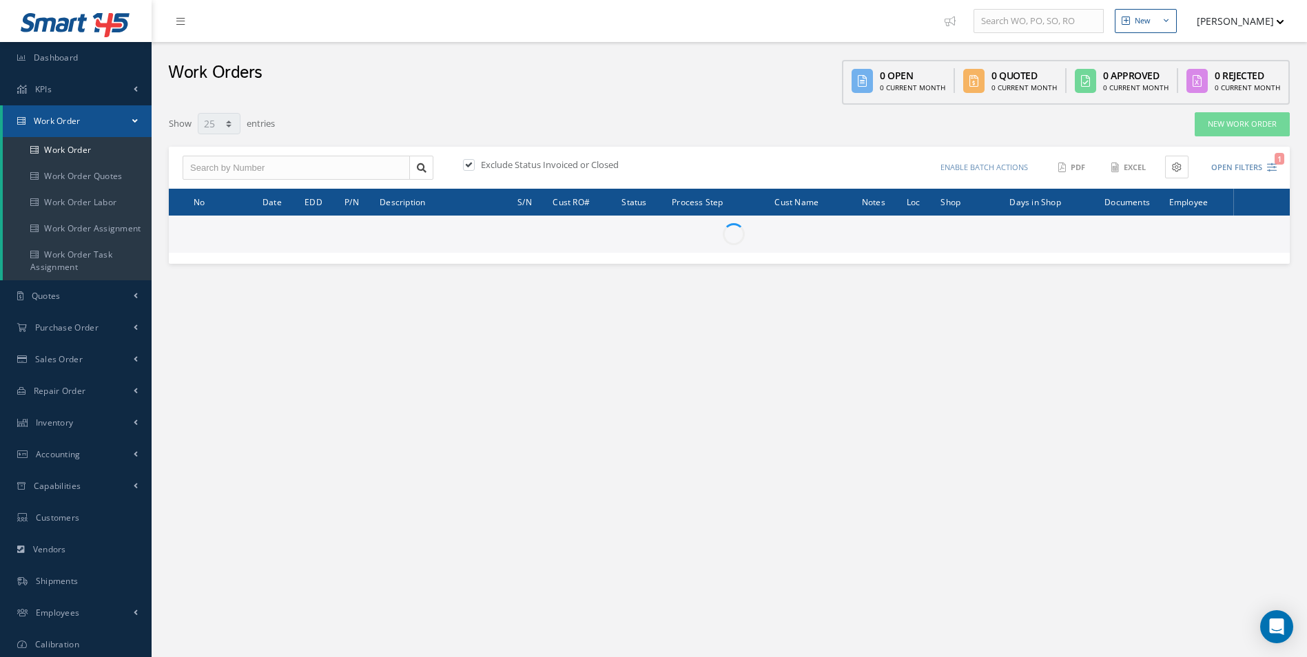
select select "25"
type input "All Work Request"
type input "All Work Performed"
type input "All Status"
type input "WO Part Status"
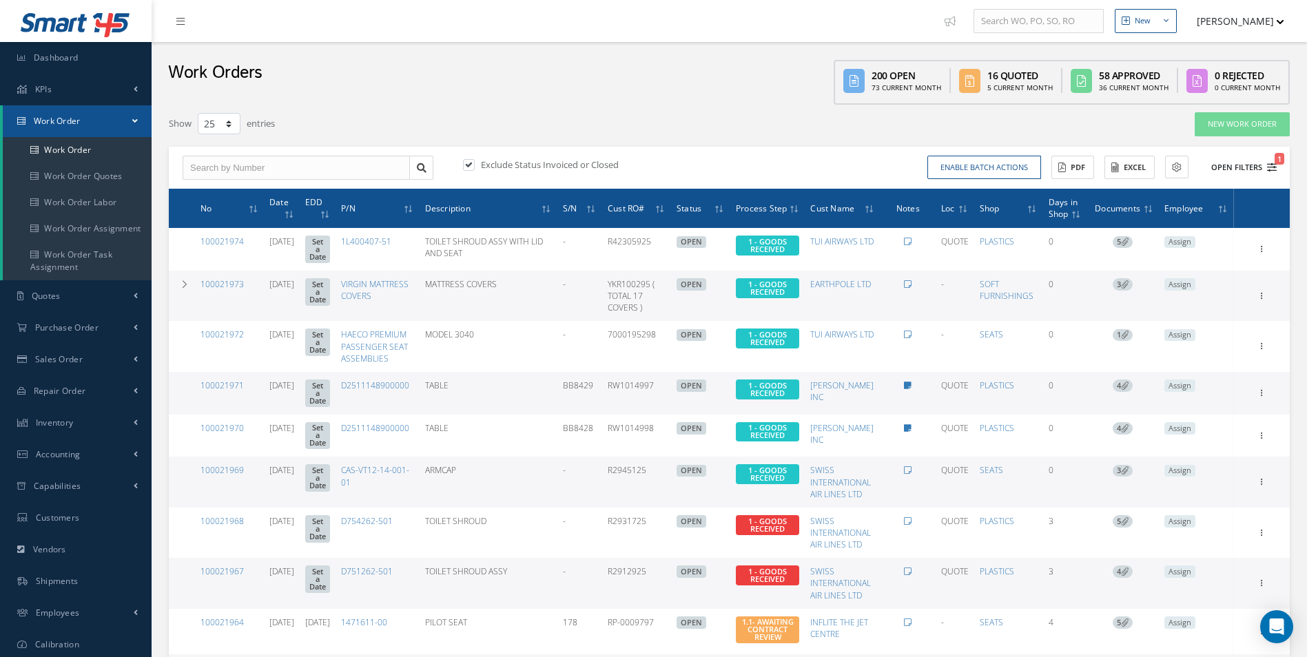
click at [1265, 166] on button "Open Filters 1" at bounding box center [1237, 167] width 78 height 23
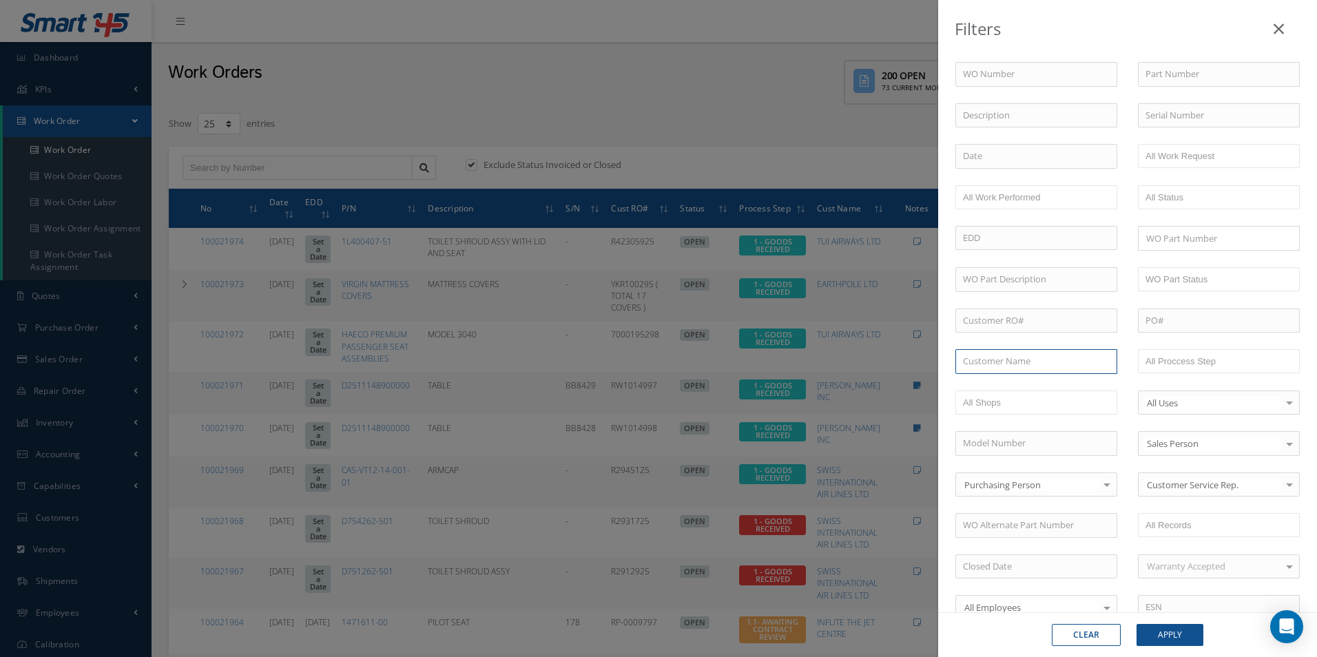
click at [981, 358] on input "text" at bounding box center [1036, 361] width 162 height 25
click at [995, 378] on div "AVTRADE LTD" at bounding box center [1036, 386] width 160 height 25
type input "AVTRADE LTD"
click at [1180, 625] on button "Apply" at bounding box center [1170, 635] width 67 height 22
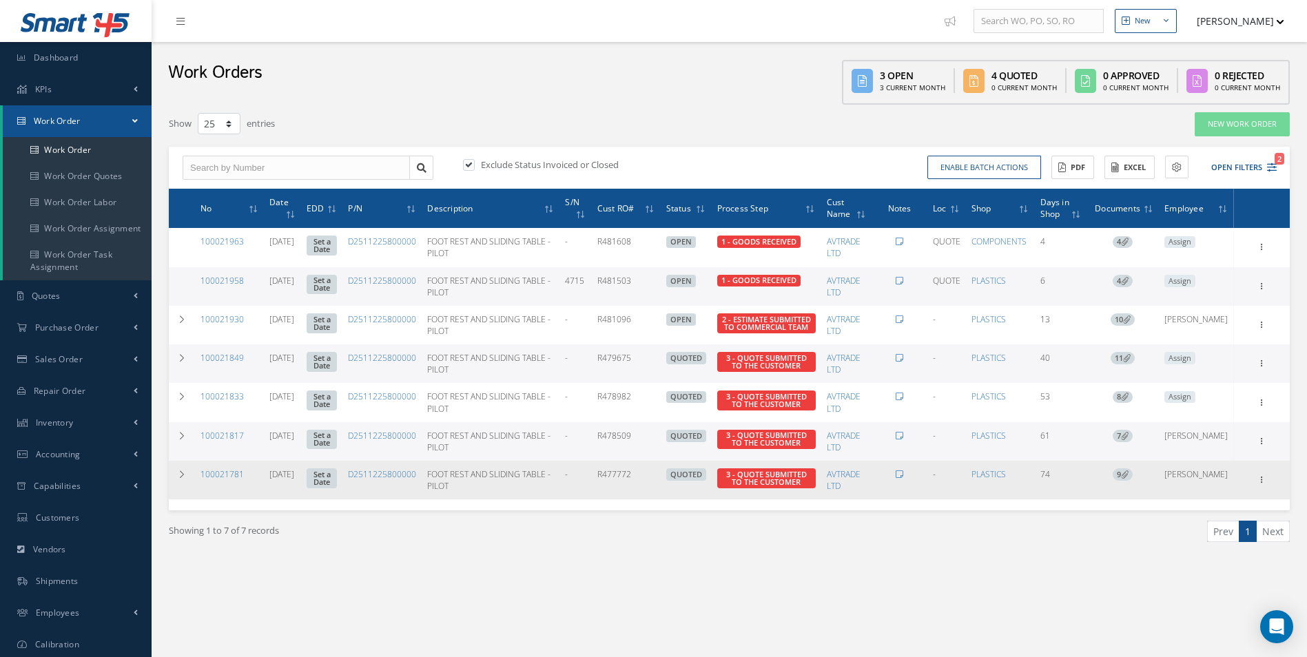
click at [645, 482] on td "R477772" at bounding box center [626, 480] width 69 height 39
click at [613, 473] on td "R477772" at bounding box center [626, 480] width 69 height 39
drag, startPoint x: 614, startPoint y: 473, endPoint x: 651, endPoint y: 477, distance: 37.4
click at [651, 477] on td "R477772" at bounding box center [626, 480] width 69 height 39
drag, startPoint x: 651, startPoint y: 477, endPoint x: 642, endPoint y: 475, distance: 9.4
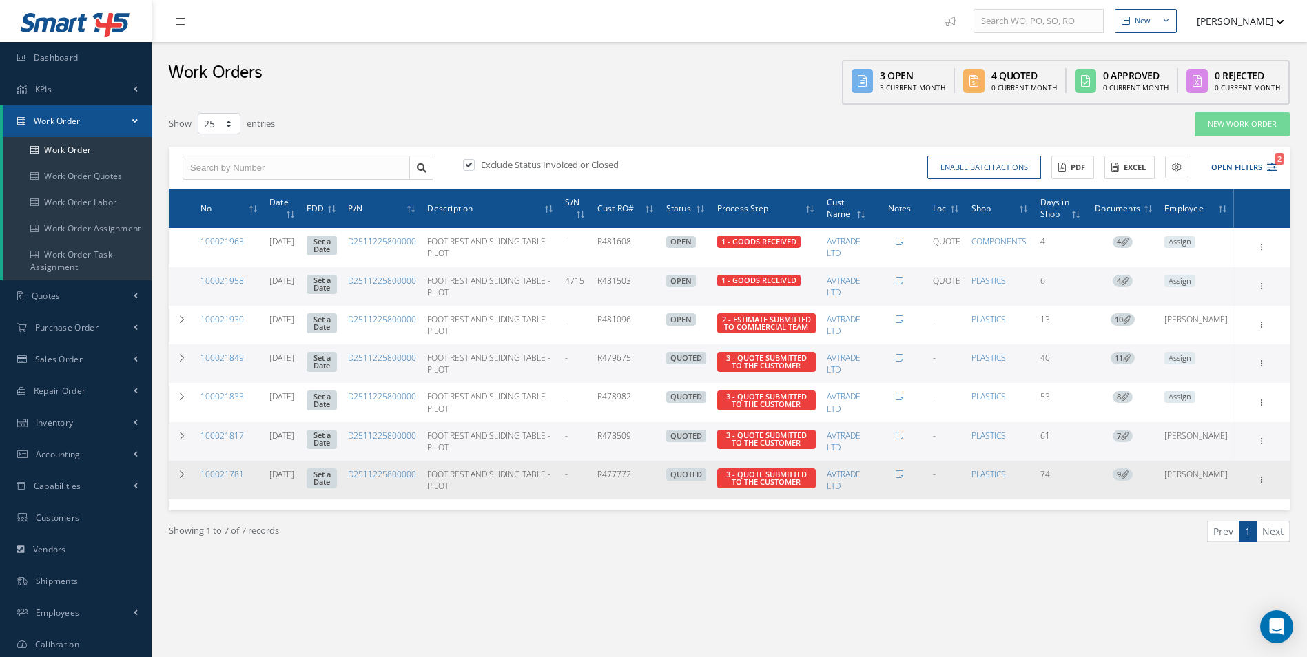
copy td "R477772"
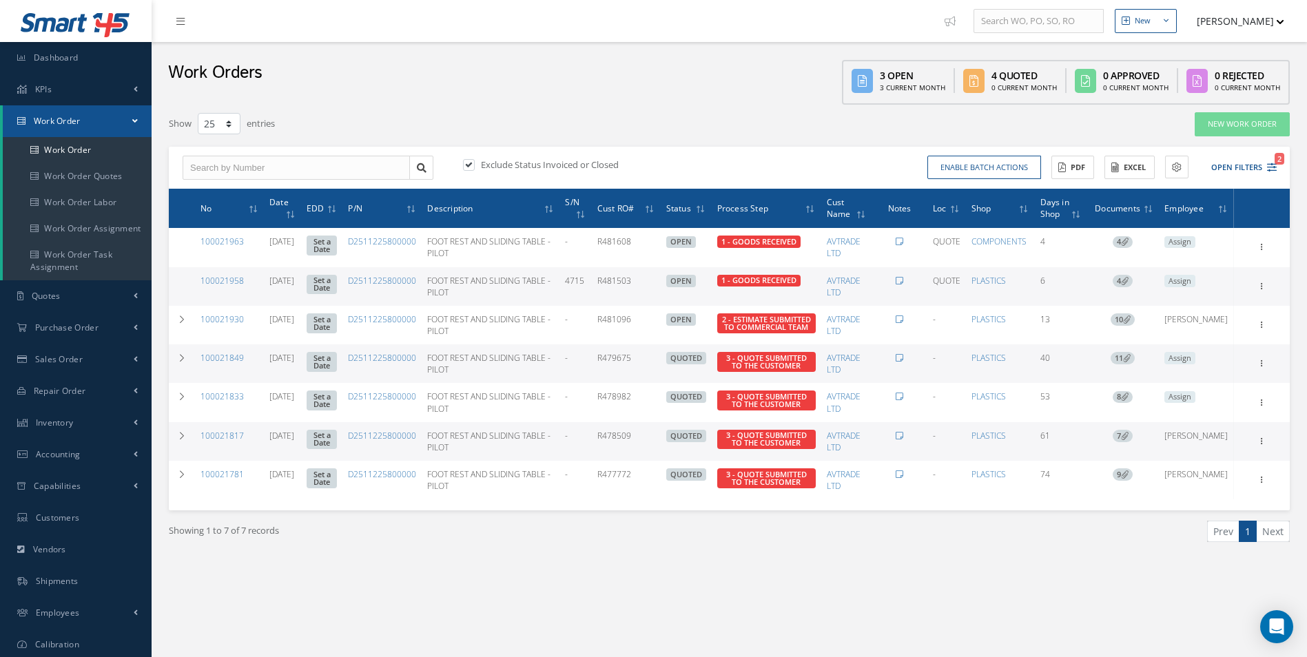
click at [613, 433] on td "R478509" at bounding box center [626, 441] width 69 height 39
drag, startPoint x: 615, startPoint y: 433, endPoint x: 654, endPoint y: 435, distance: 39.3
click at [654, 435] on td "R478509" at bounding box center [626, 441] width 69 height 39
drag, startPoint x: 654, startPoint y: 435, endPoint x: 639, endPoint y: 437, distance: 16.0
copy td "R478509"
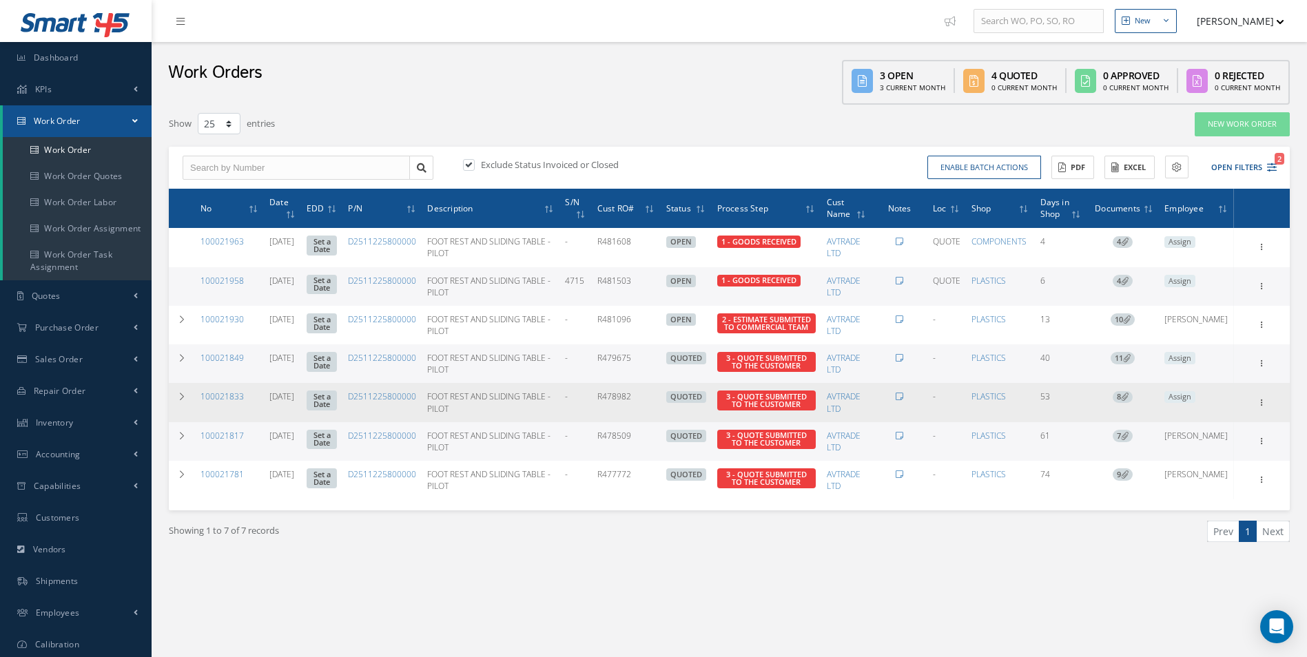
click at [650, 399] on td "R478982" at bounding box center [626, 402] width 69 height 39
drag, startPoint x: 614, startPoint y: 395, endPoint x: 648, endPoint y: 388, distance: 34.3
click at [648, 388] on td "R478982" at bounding box center [626, 402] width 69 height 39
drag, startPoint x: 648, startPoint y: 388, endPoint x: 639, endPoint y: 397, distance: 12.7
copy td "R478982"
